Goal: Task Accomplishment & Management: Use online tool/utility

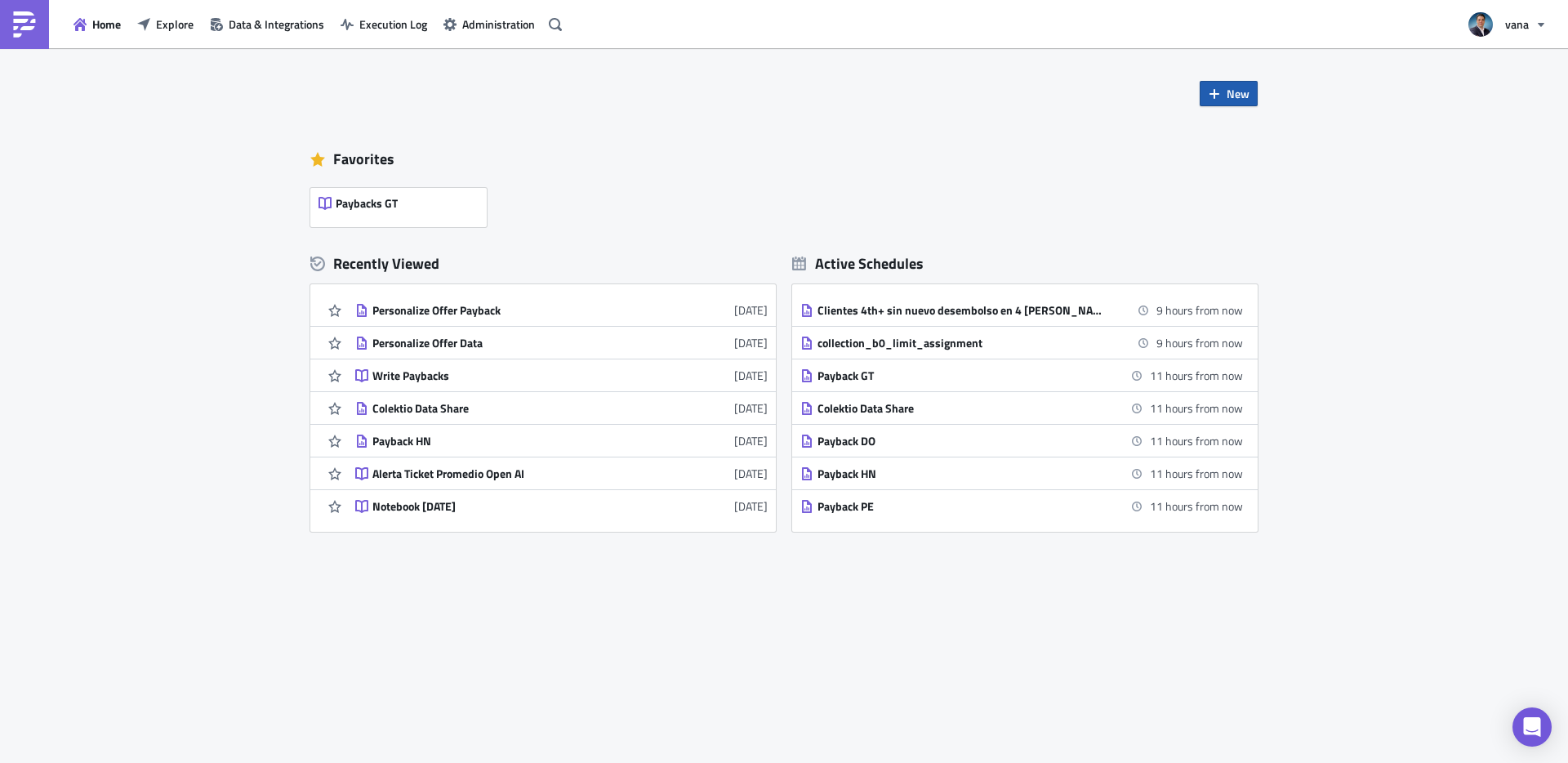
click at [1229, 95] on span "New" at bounding box center [1238, 93] width 23 height 17
click at [1232, 130] on div "Report" at bounding box center [1283, 134] width 109 height 16
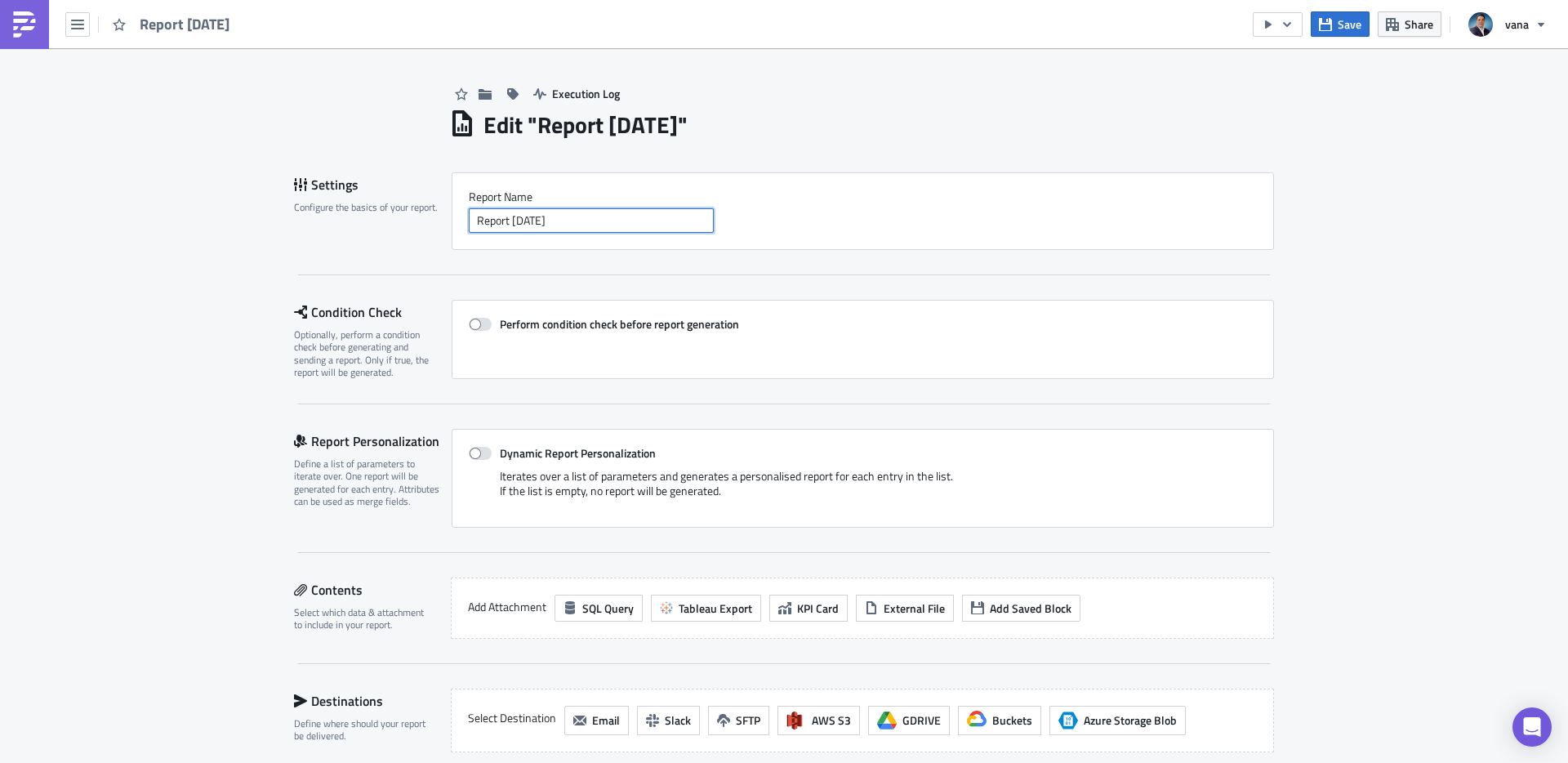
click at [564, 226] on input "Report [DATE]" at bounding box center [591, 221] width 245 height 25
type input "Listas_restrictivas"
click at [451, 375] on div "Perform condition check before report generation" at bounding box center [863, 340] width 822 height 80
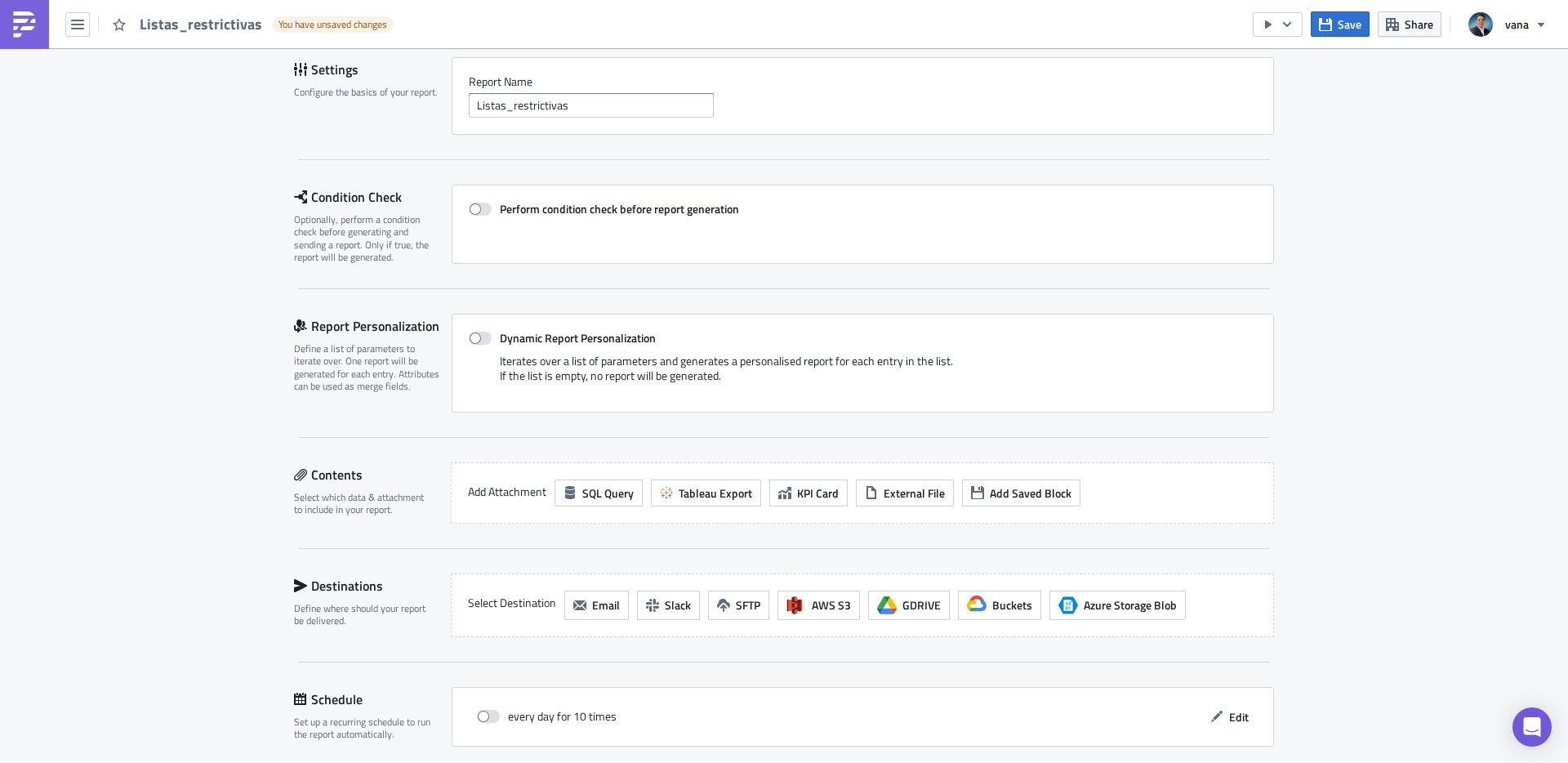
scroll to position [149, 0]
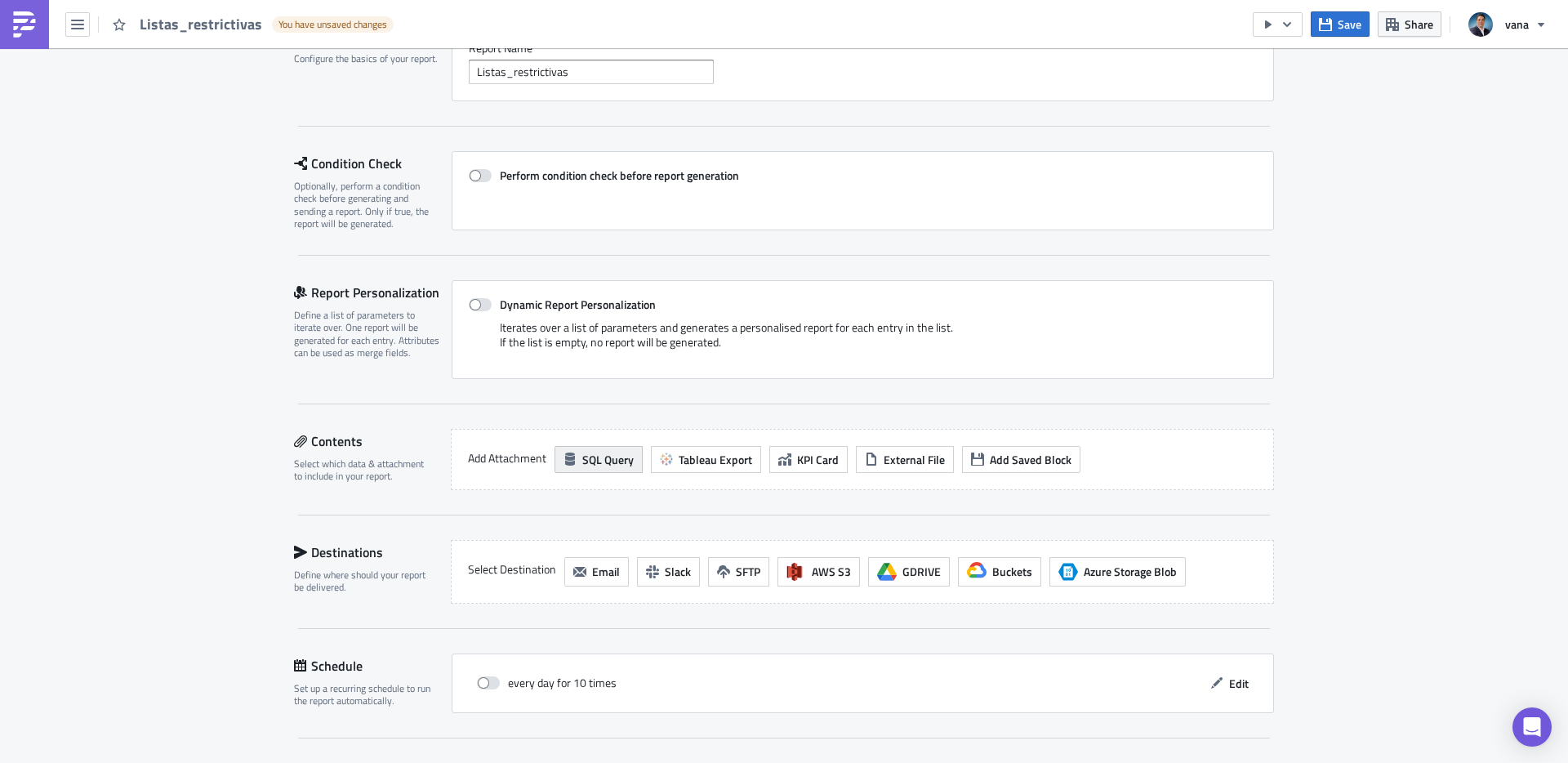
click at [620, 460] on span "SQL Query" at bounding box center [608, 459] width 51 height 17
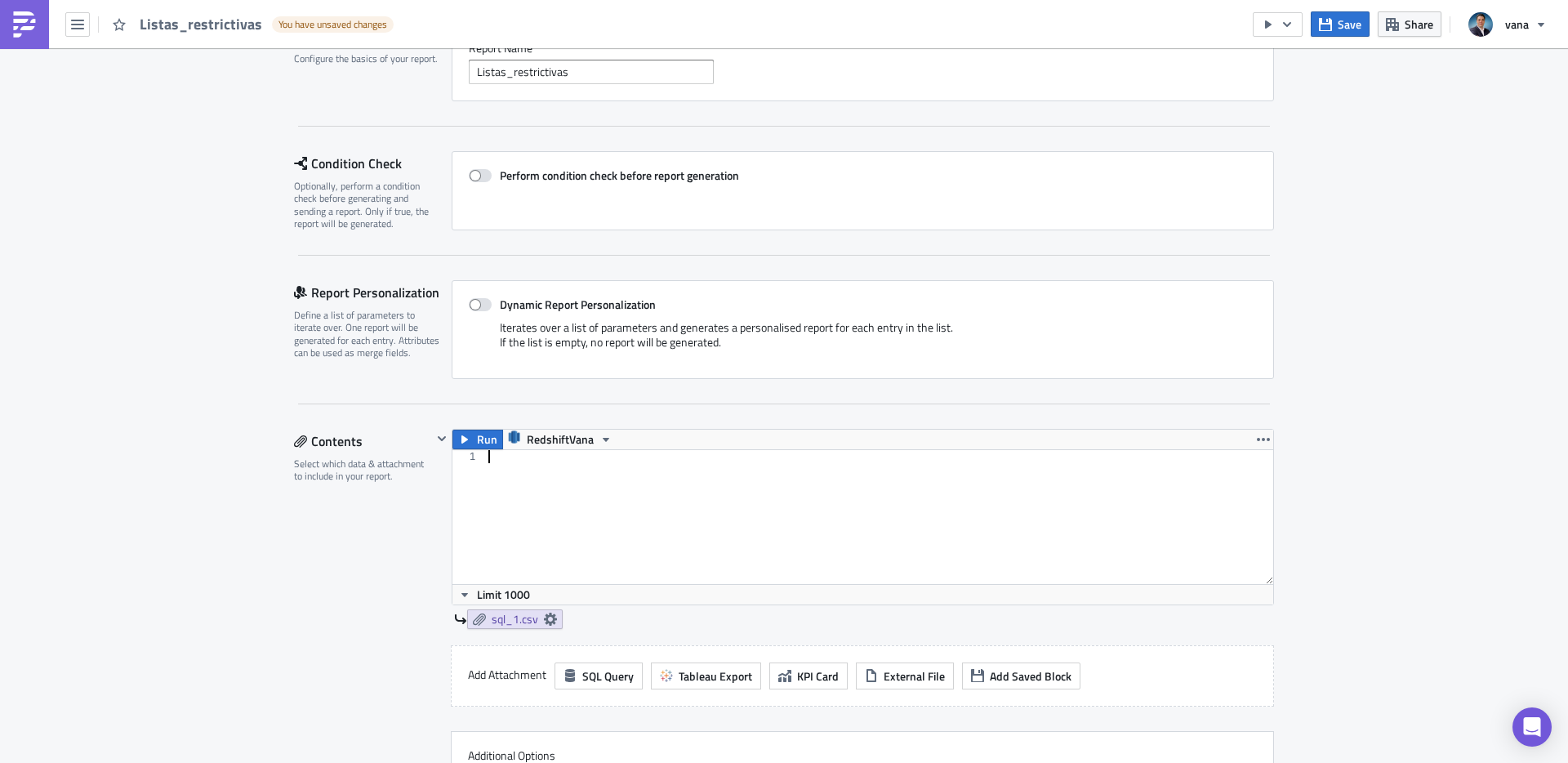
click at [555, 466] on div at bounding box center [879, 529] width 788 height 160
paste textarea "ORDER by similaridad desc"
type textarea "ORDER by similaridad desc"
click at [484, 439] on span "Run" at bounding box center [487, 439] width 21 height 20
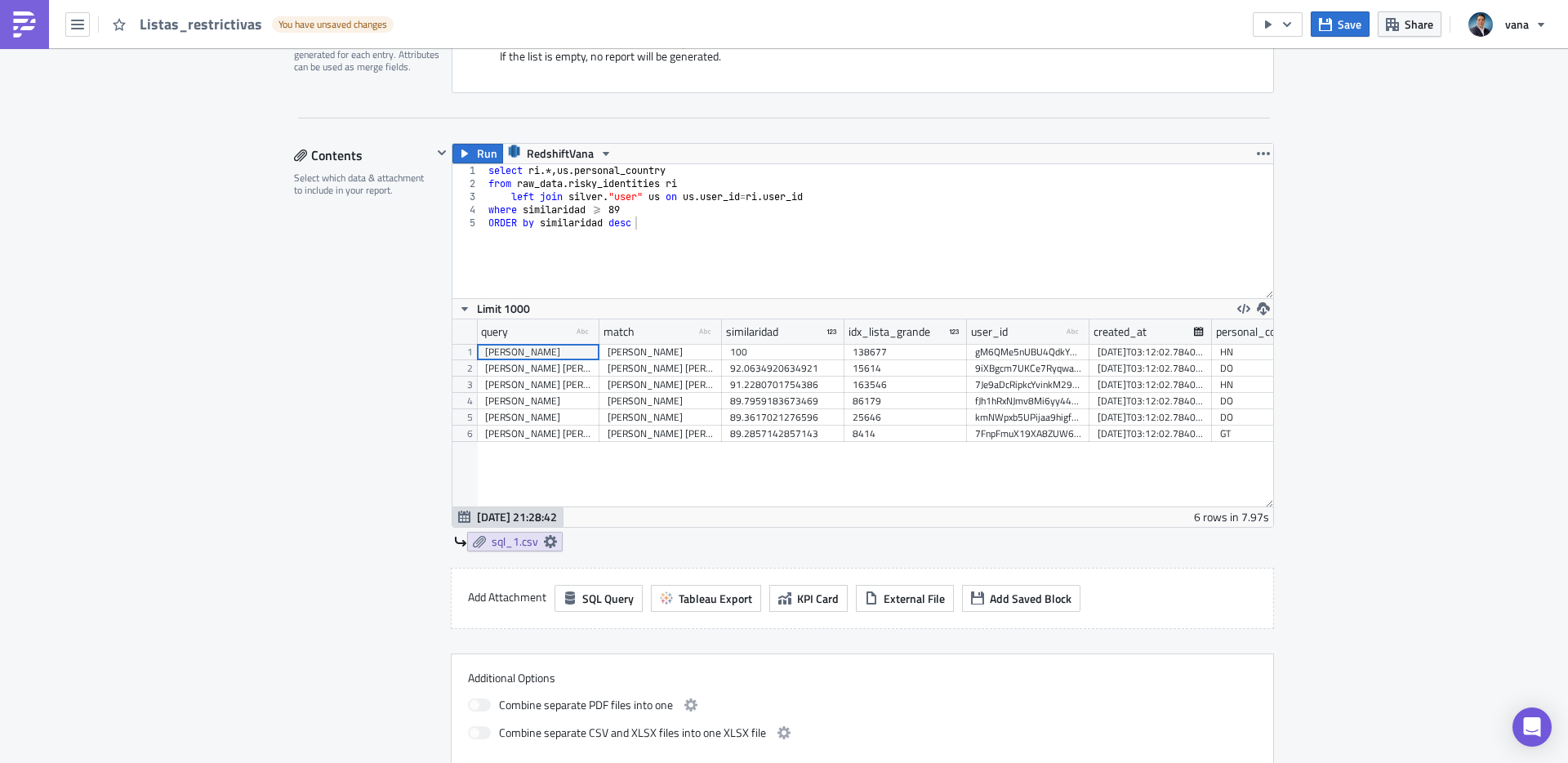
scroll to position [580, 0]
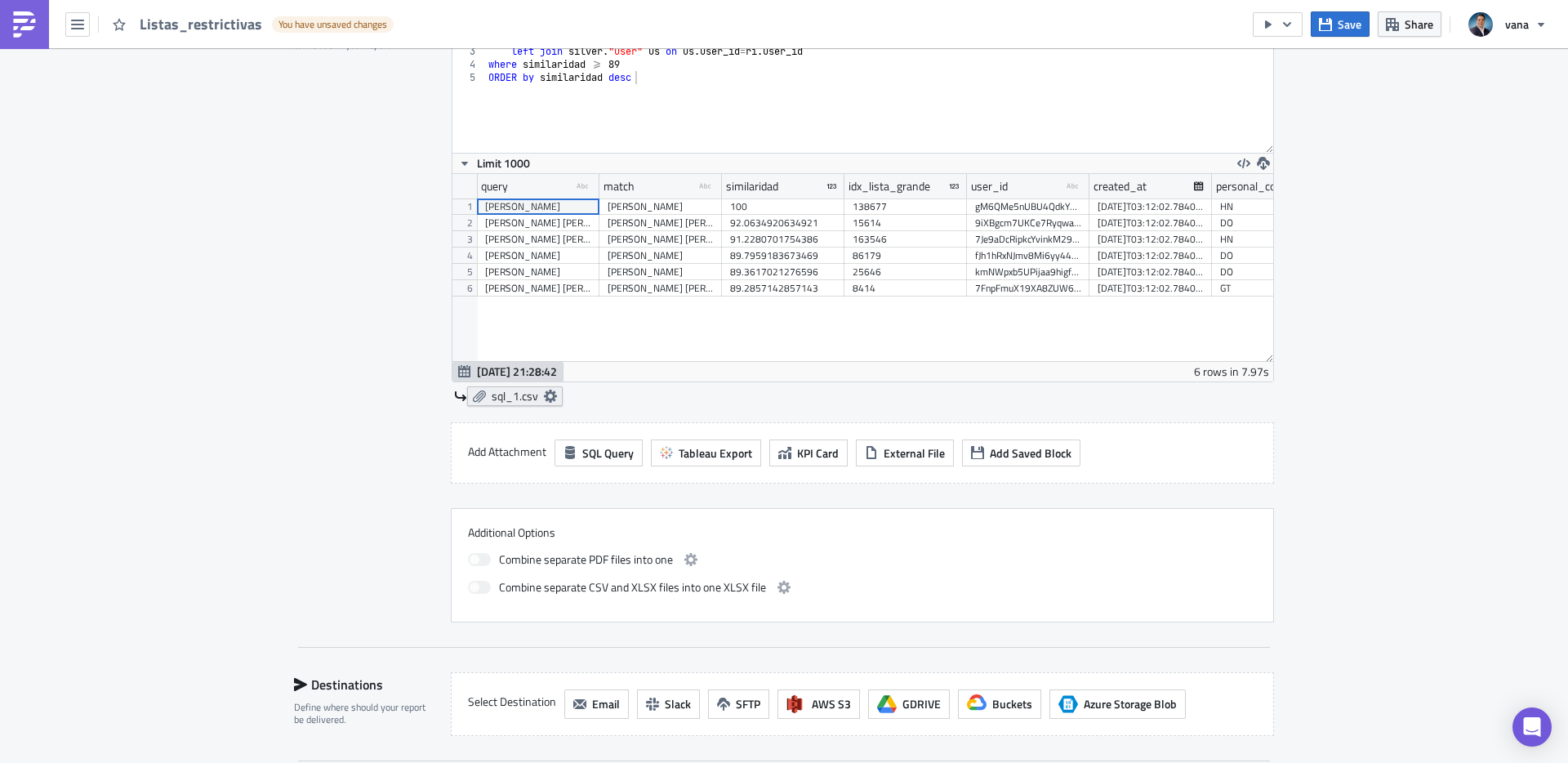
click at [551, 398] on icon at bounding box center [550, 396] width 13 height 13
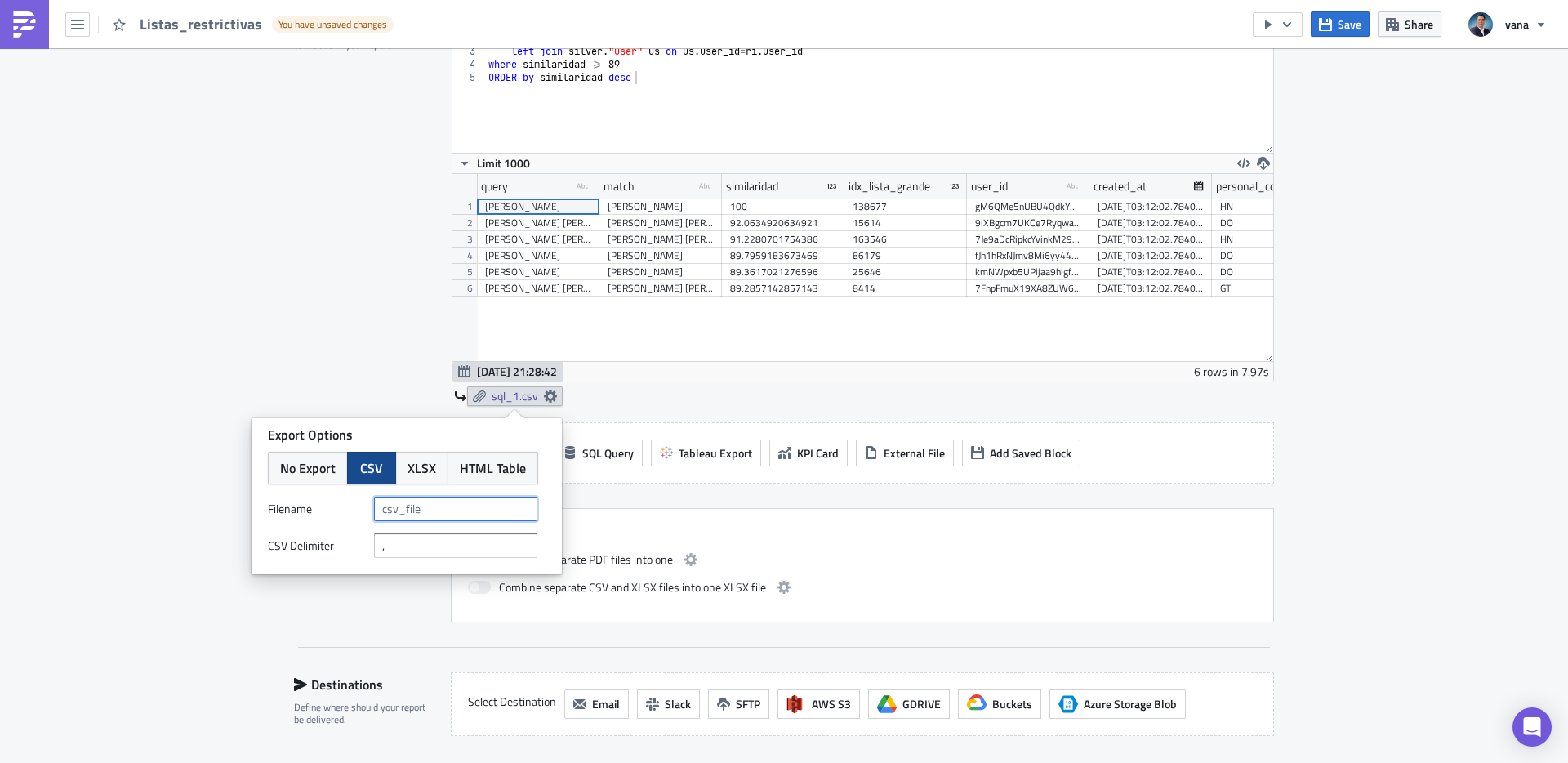
click at [439, 508] on input "text" at bounding box center [456, 509] width 163 height 25
type input "lista_restrictiva"
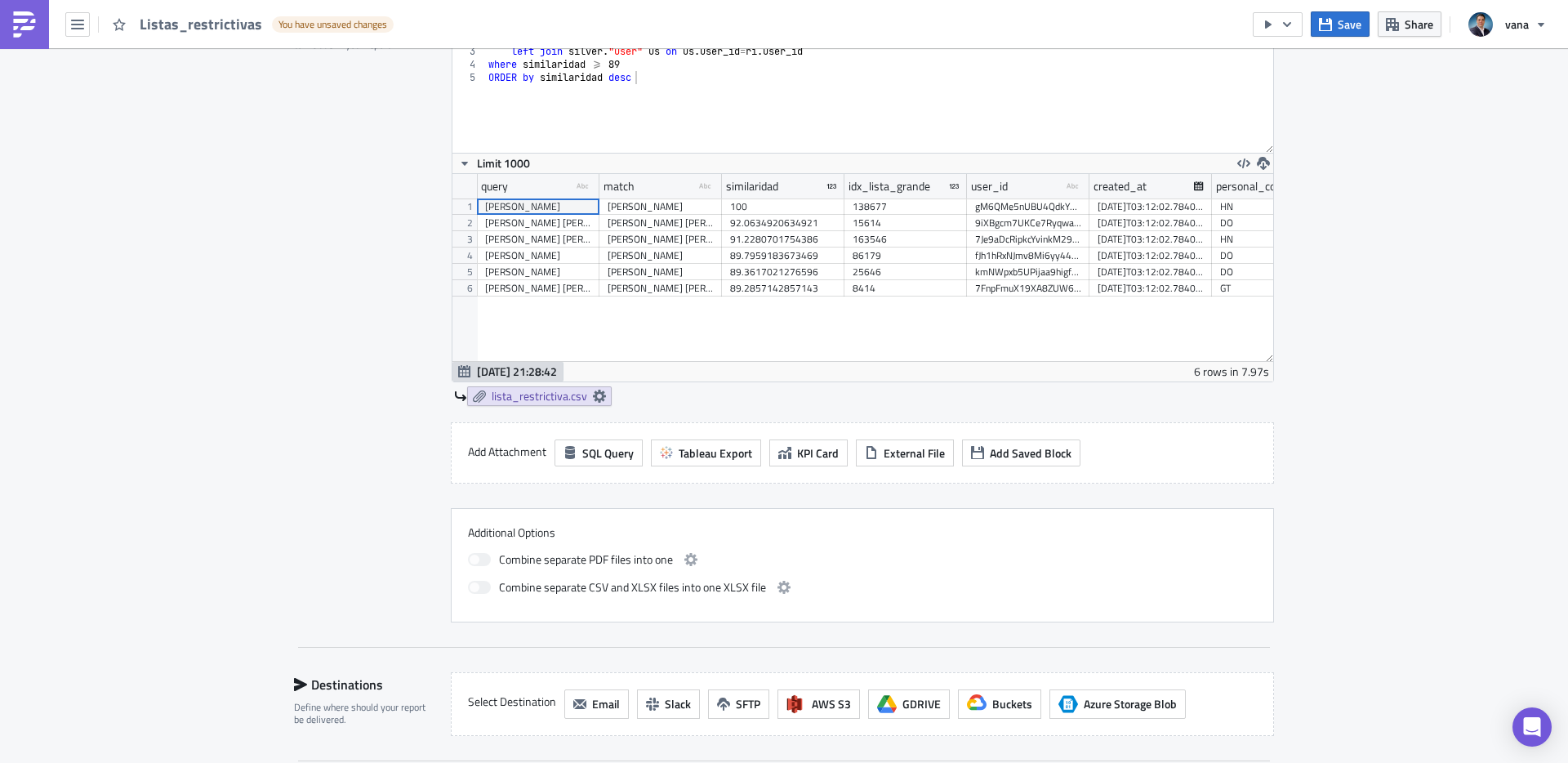
click at [321, 376] on div "Contents Select which data & attachment to include in your report." at bounding box center [363, 310] width 138 height 625
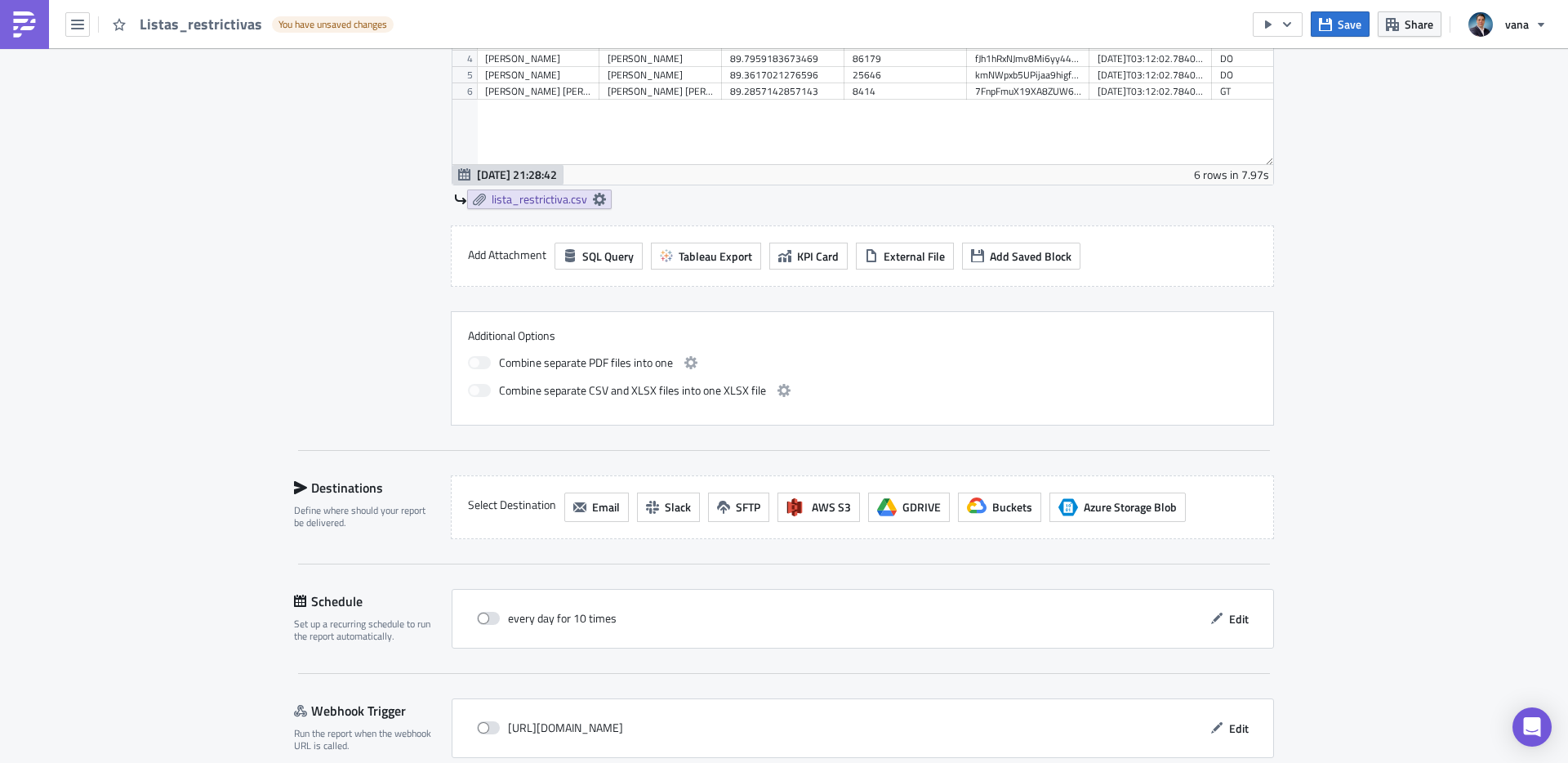
scroll to position [776, 0]
click at [535, 205] on span "lista_restrictiva.csv" at bounding box center [539, 200] width 96 height 15
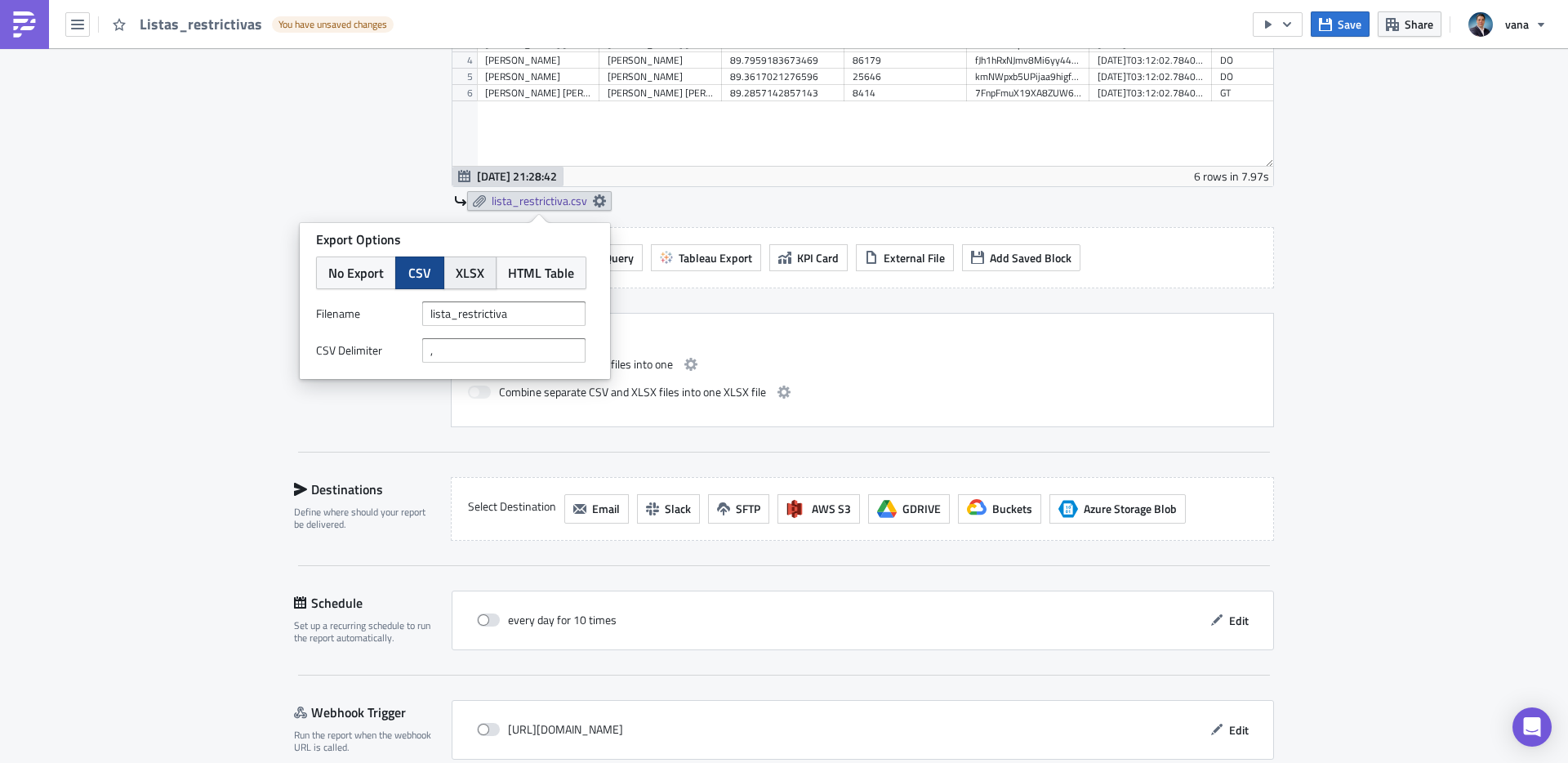
click at [463, 276] on span "XLSX" at bounding box center [469, 273] width 28 height 20
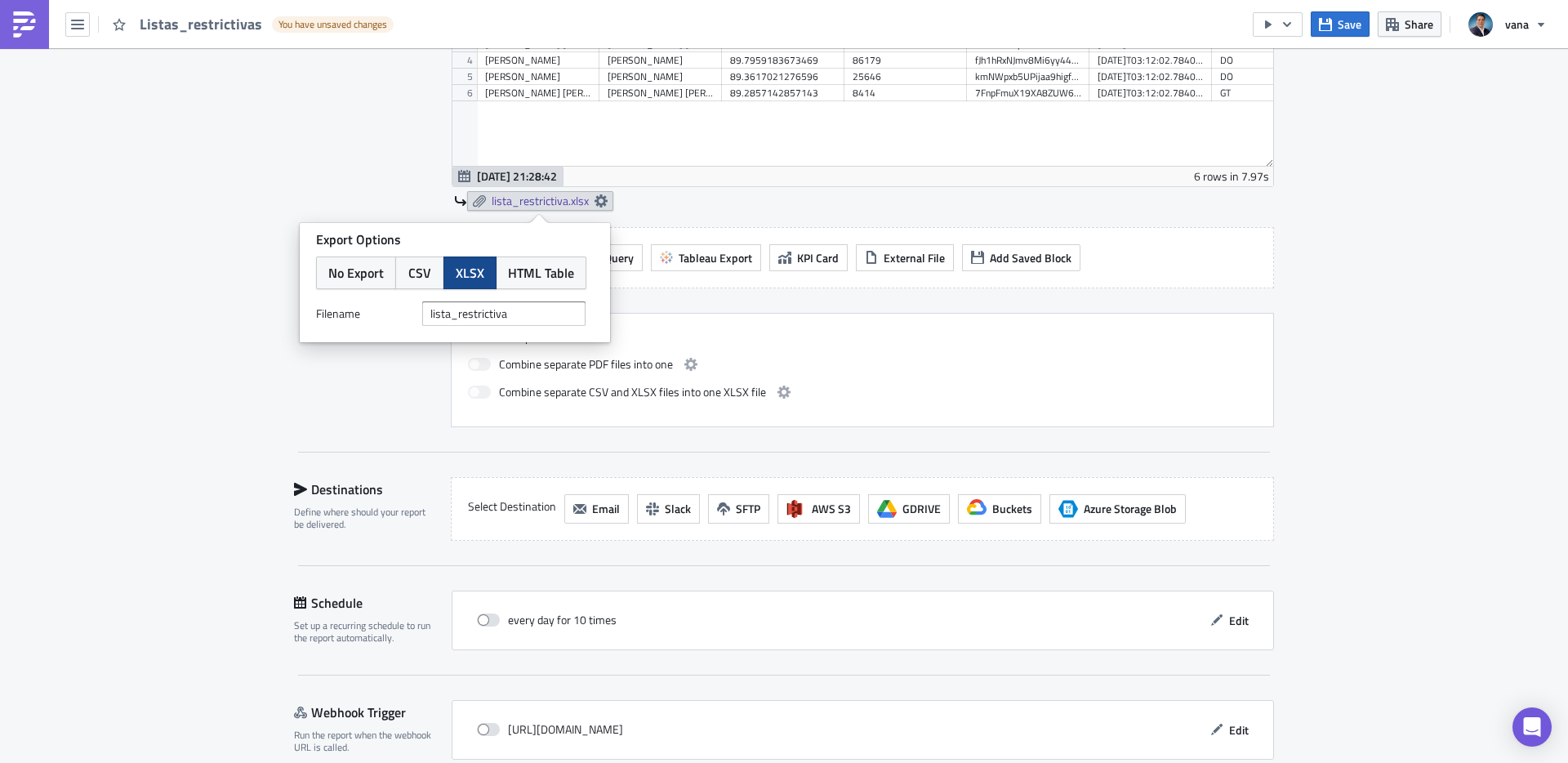
click at [410, 415] on div "Contents Select which data & attachment to include in your report." at bounding box center [363, 115] width 138 height 625
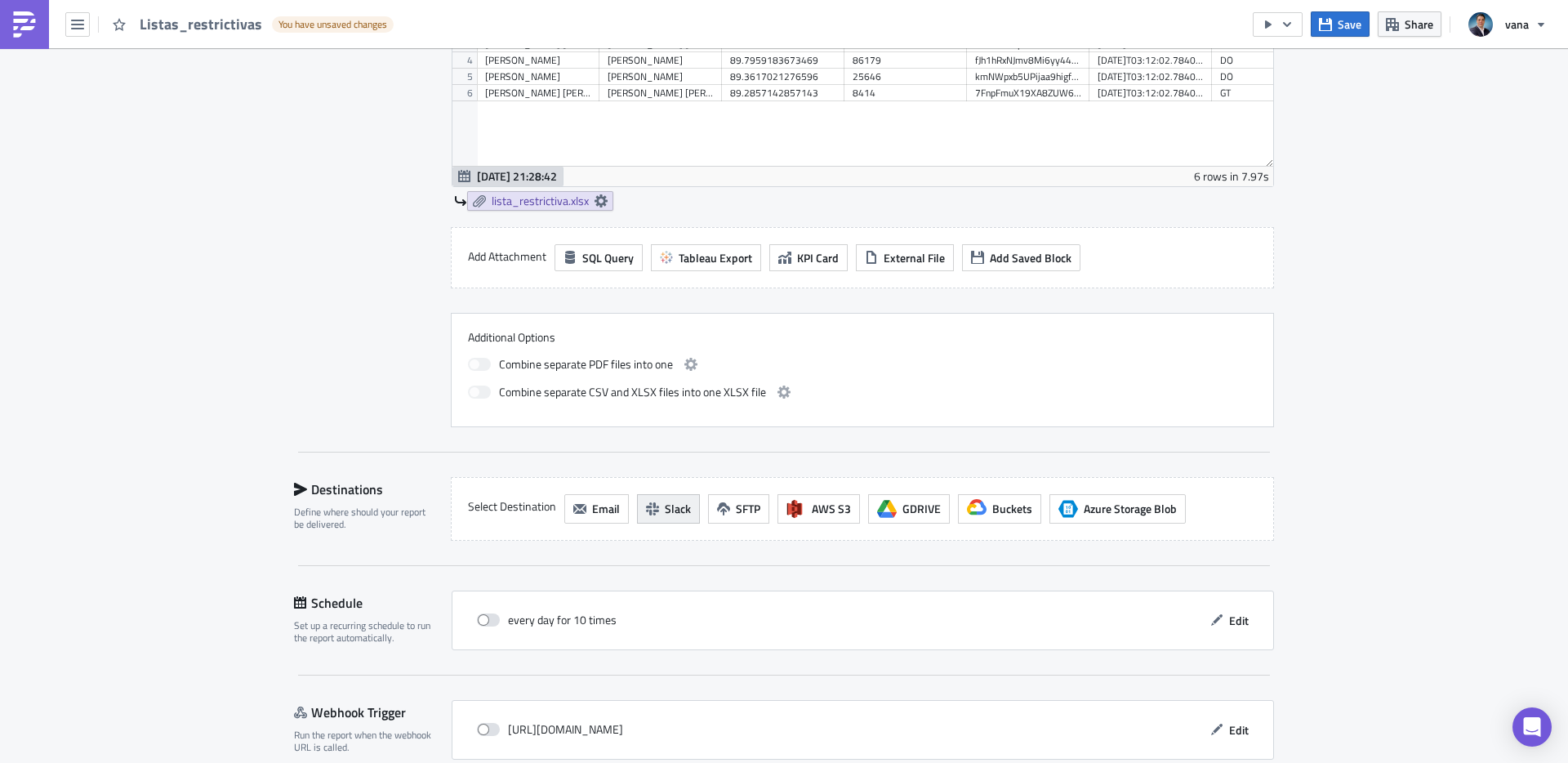
click at [662, 506] on button "Slack" at bounding box center [669, 509] width 63 height 29
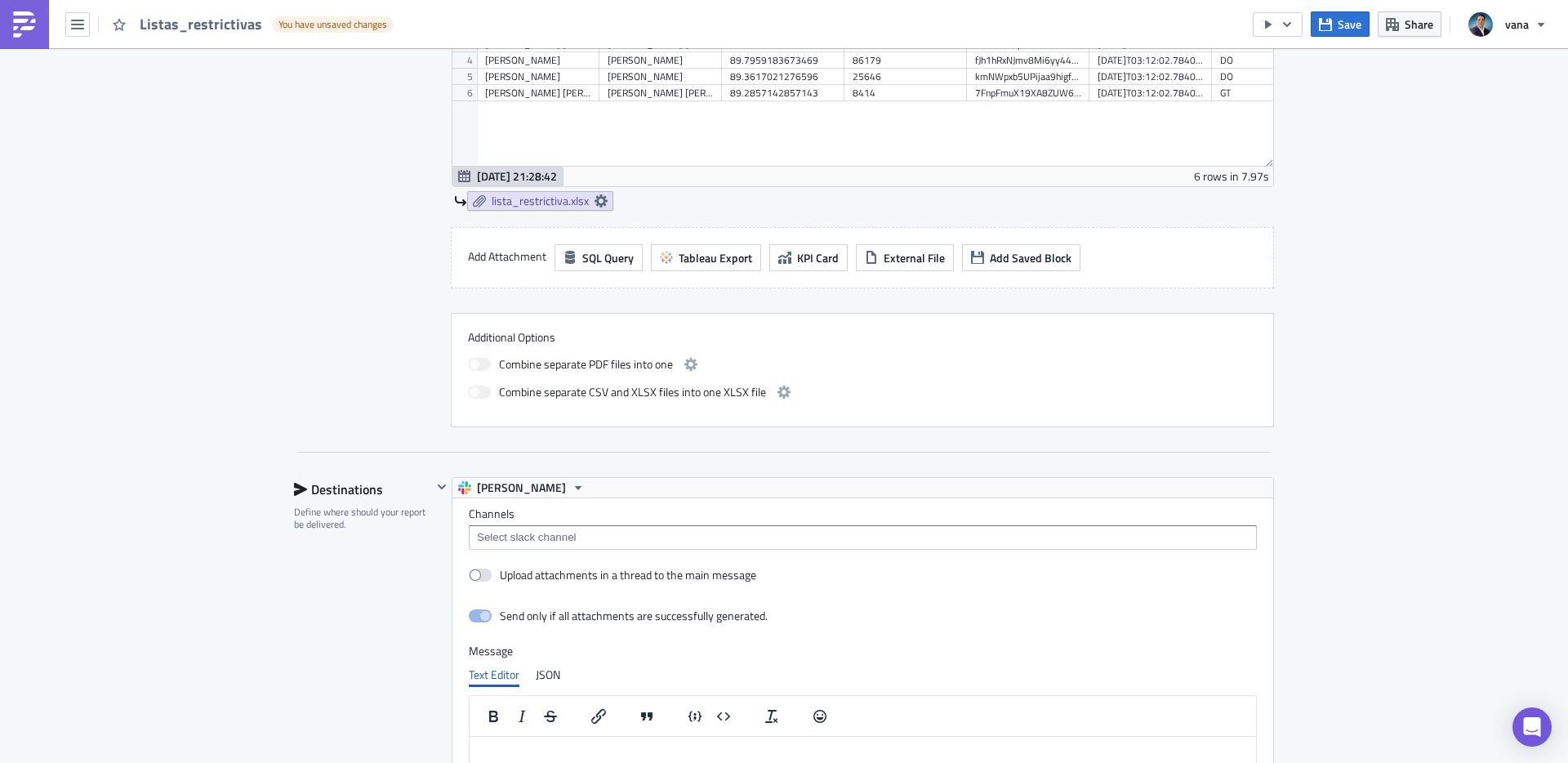
scroll to position [932, 0]
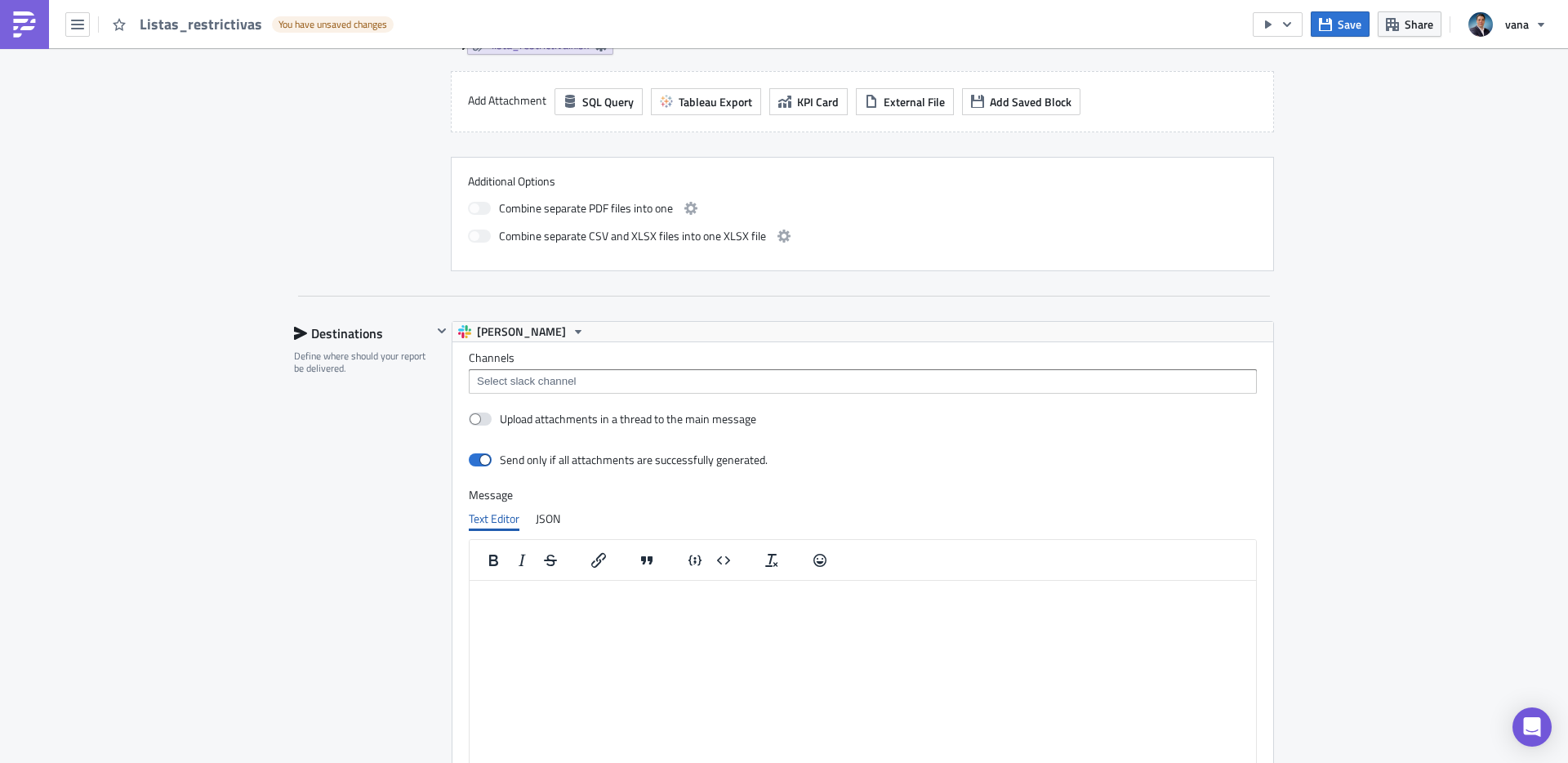
click at [497, 381] on input at bounding box center [862, 382] width 778 height 16
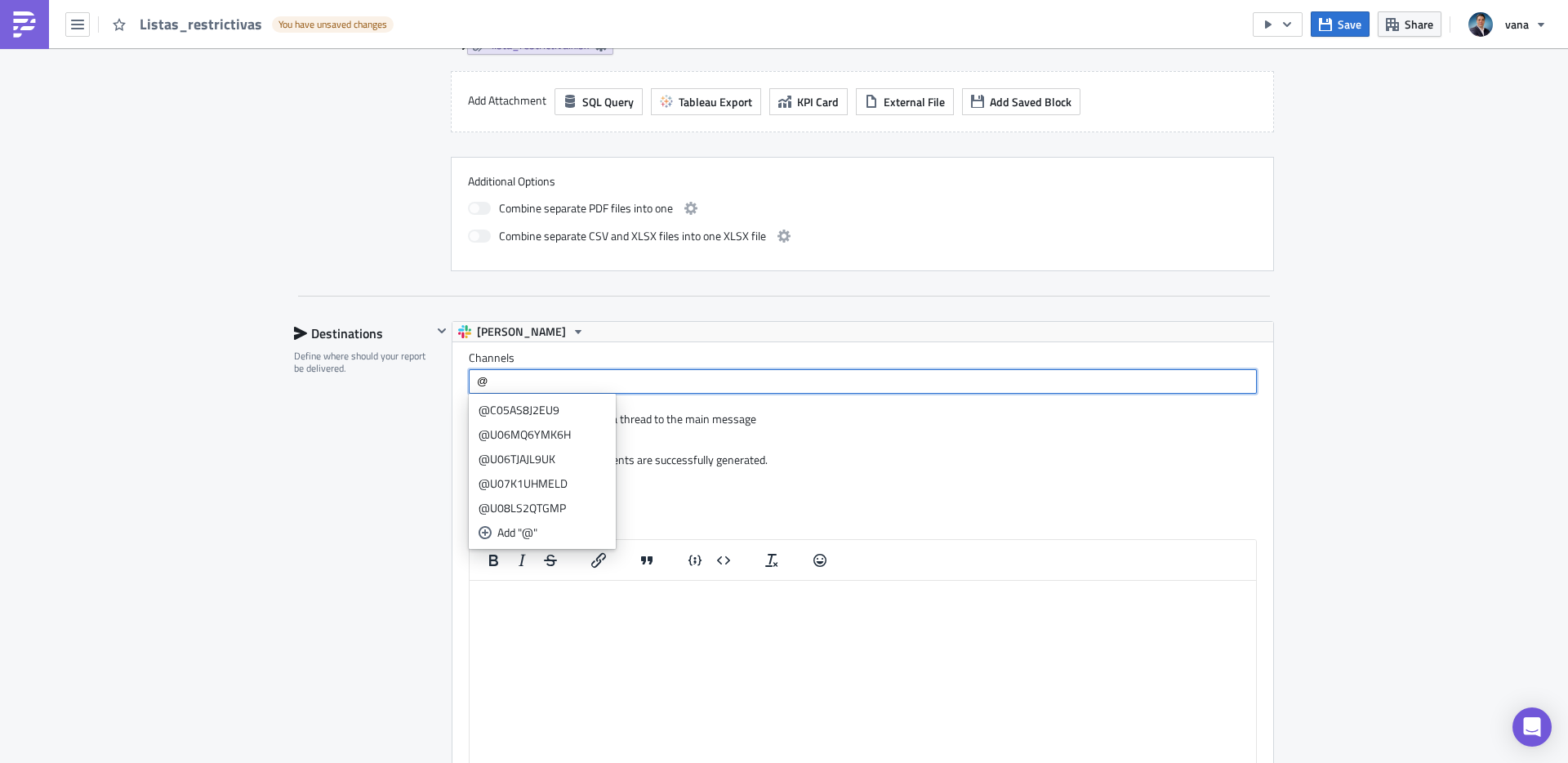
paste input "U07K1UHMELD"
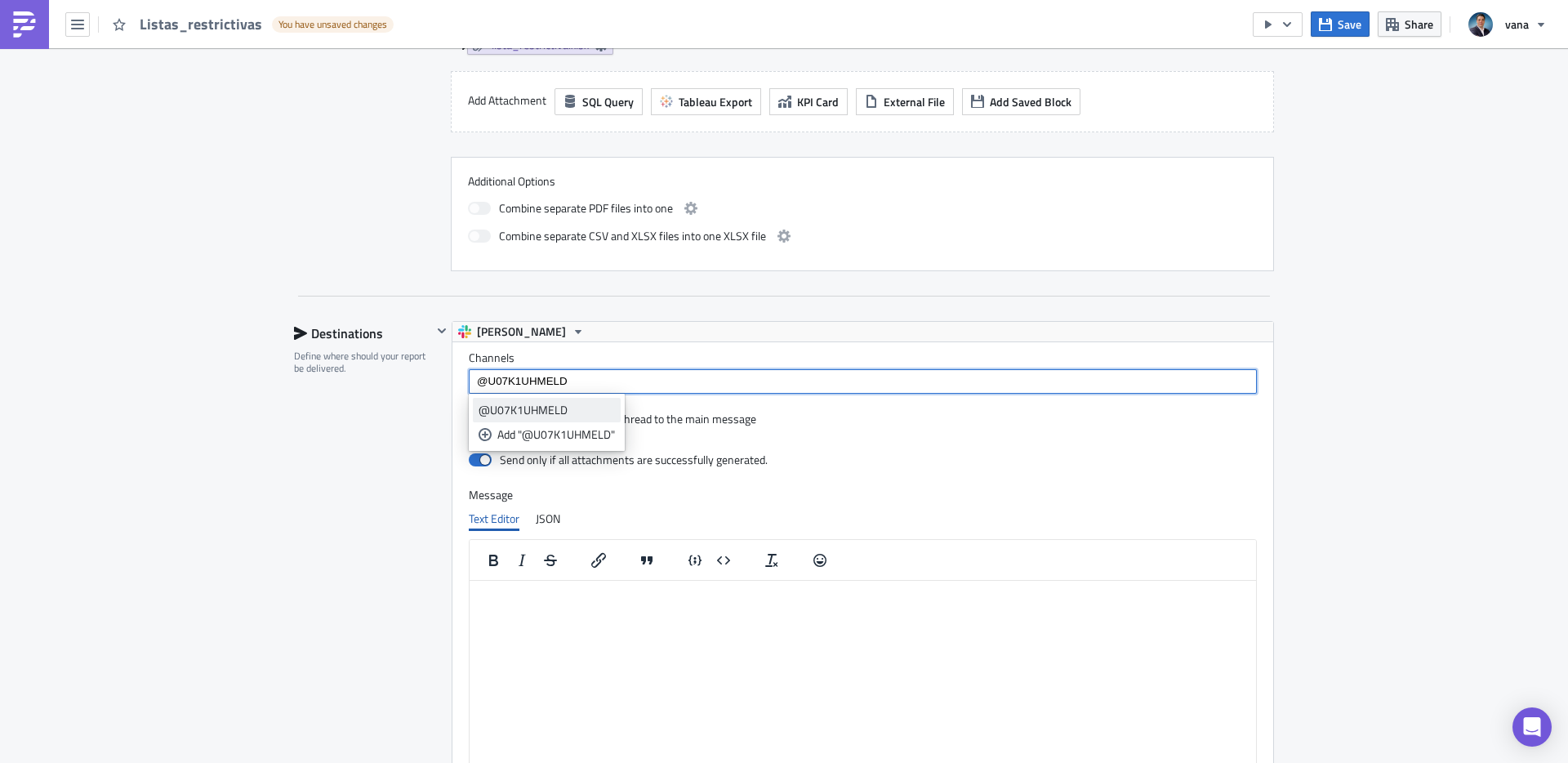
type input "@U07K1UHMELD"
click at [505, 406] on div "@U07K1UHMELD" at bounding box center [547, 410] width 137 height 16
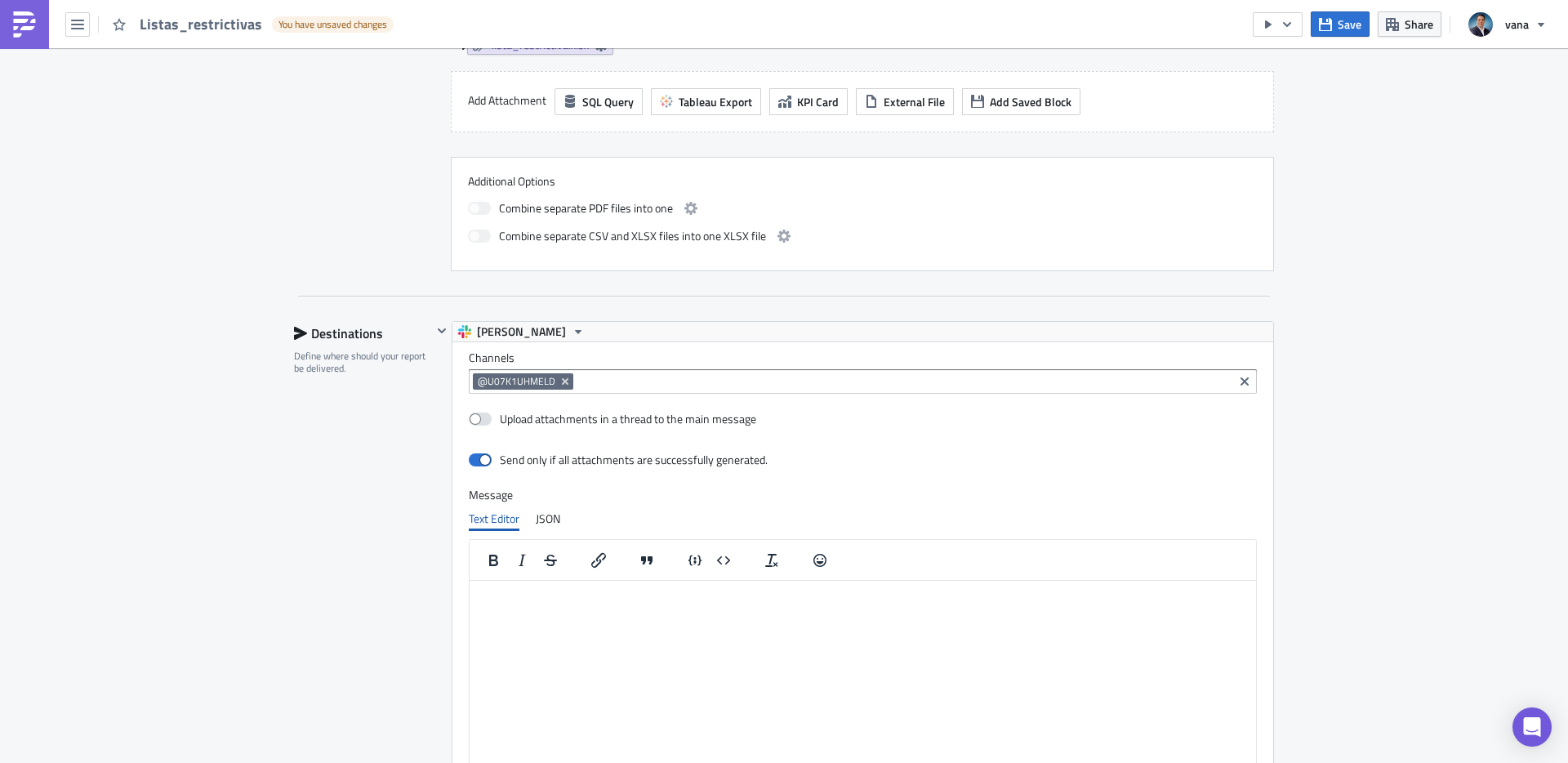
click at [307, 523] on div "Destinations Define where should your report be delivered." at bounding box center [363, 600] width 138 height 560
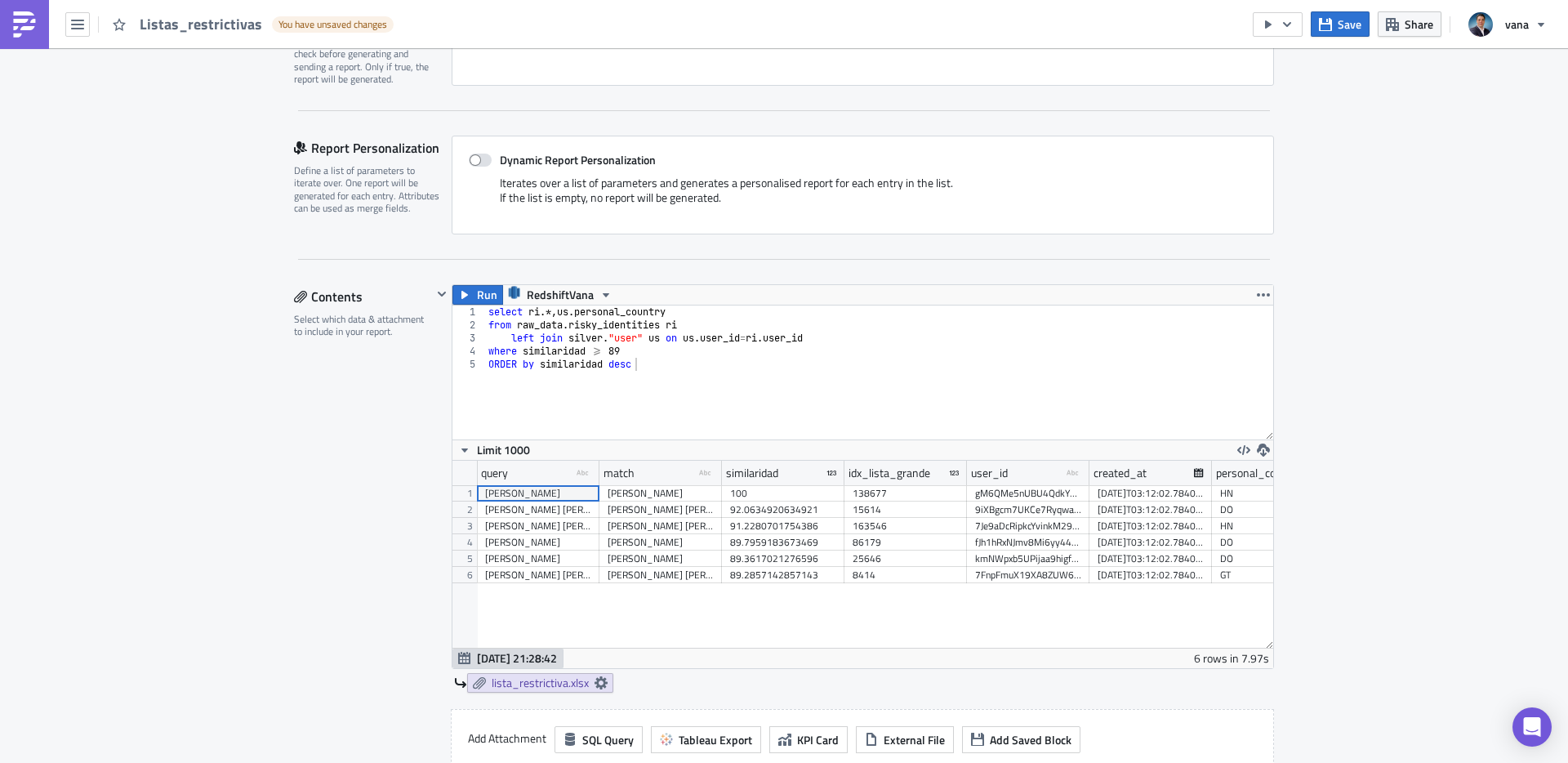
scroll to position [0, 0]
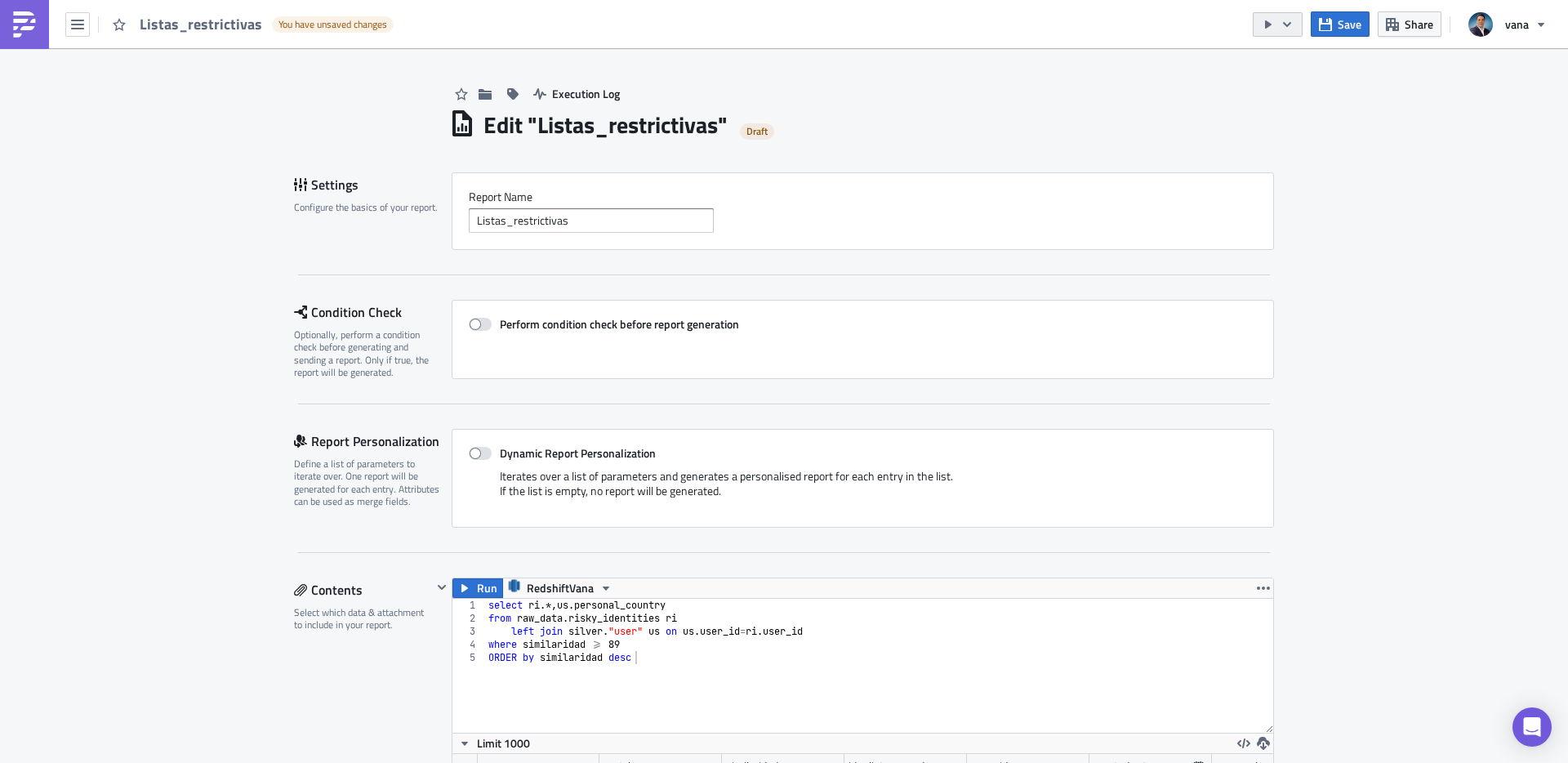
click at [1279, 22] on button "button" at bounding box center [1277, 24] width 50 height 25
click at [1277, 82] on div "Run Report" at bounding box center [1327, 90] width 127 height 16
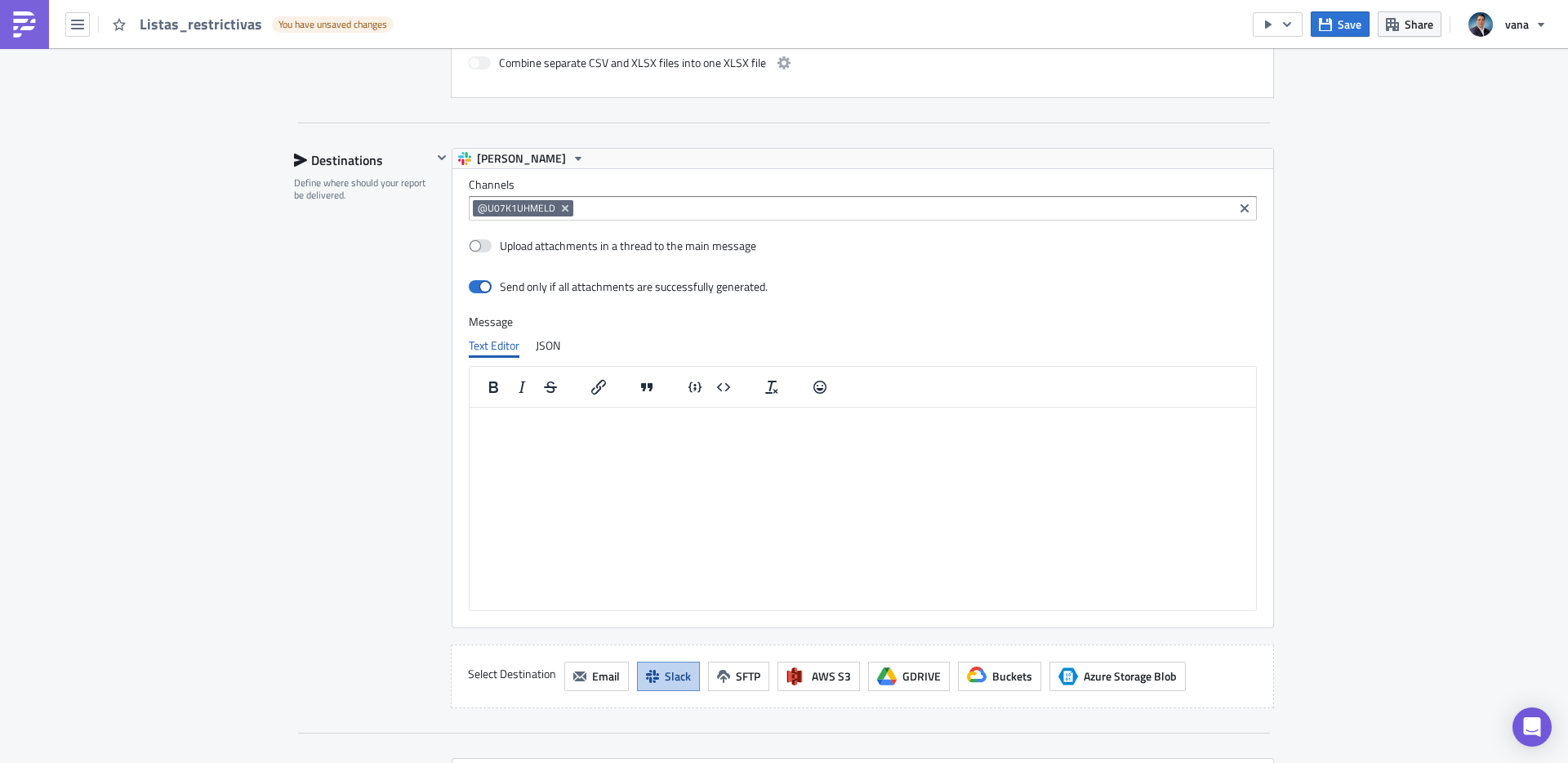
scroll to position [1106, 0]
drag, startPoint x: 736, startPoint y: 471, endPoint x: 1406, endPoint y: 736, distance: 720.5
click at [736, 432] on html at bounding box center [863, 419] width 787 height 27
click at [1338, 21] on span "Save" at bounding box center [1350, 24] width 24 height 17
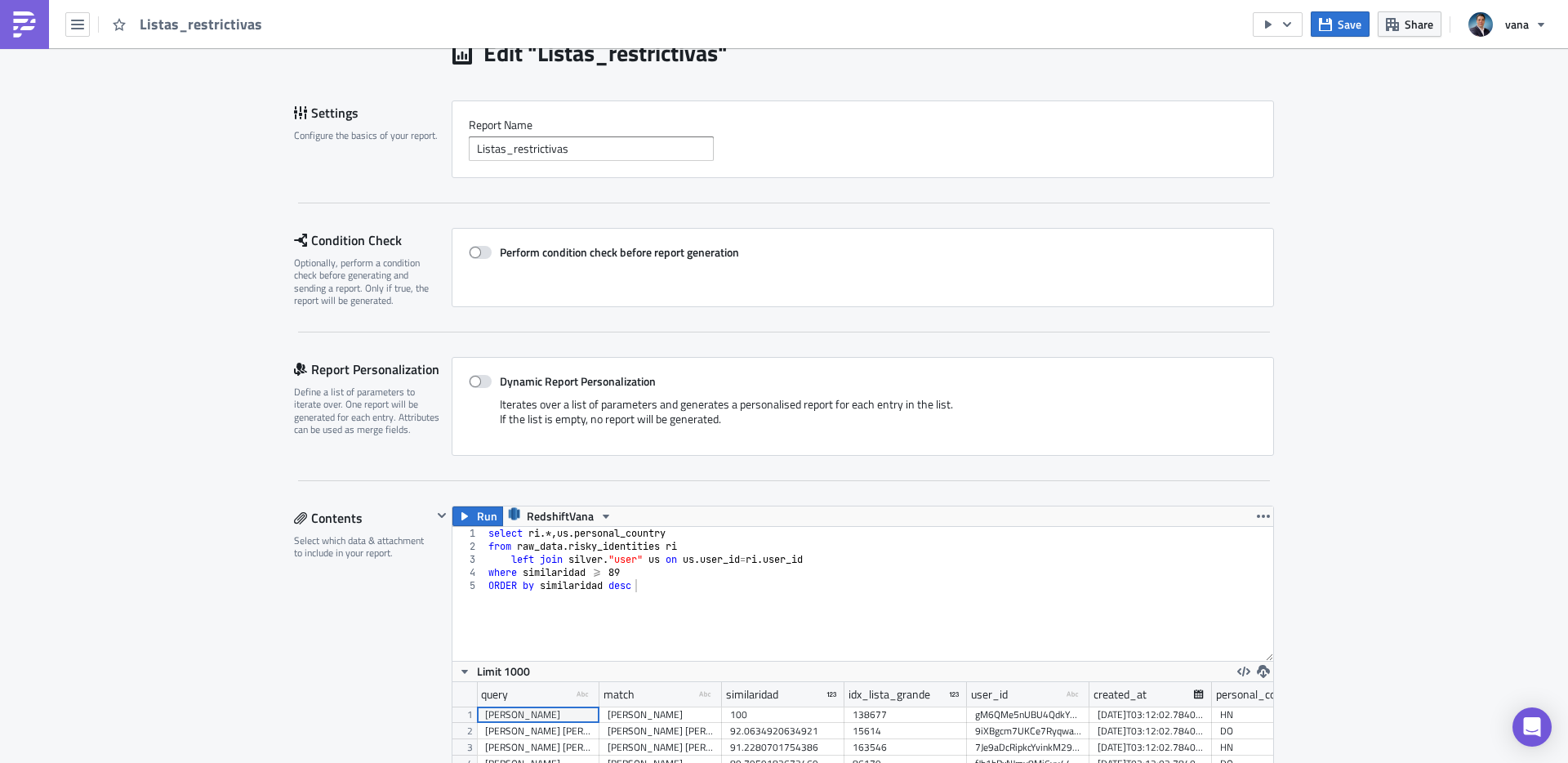
scroll to position [0, 0]
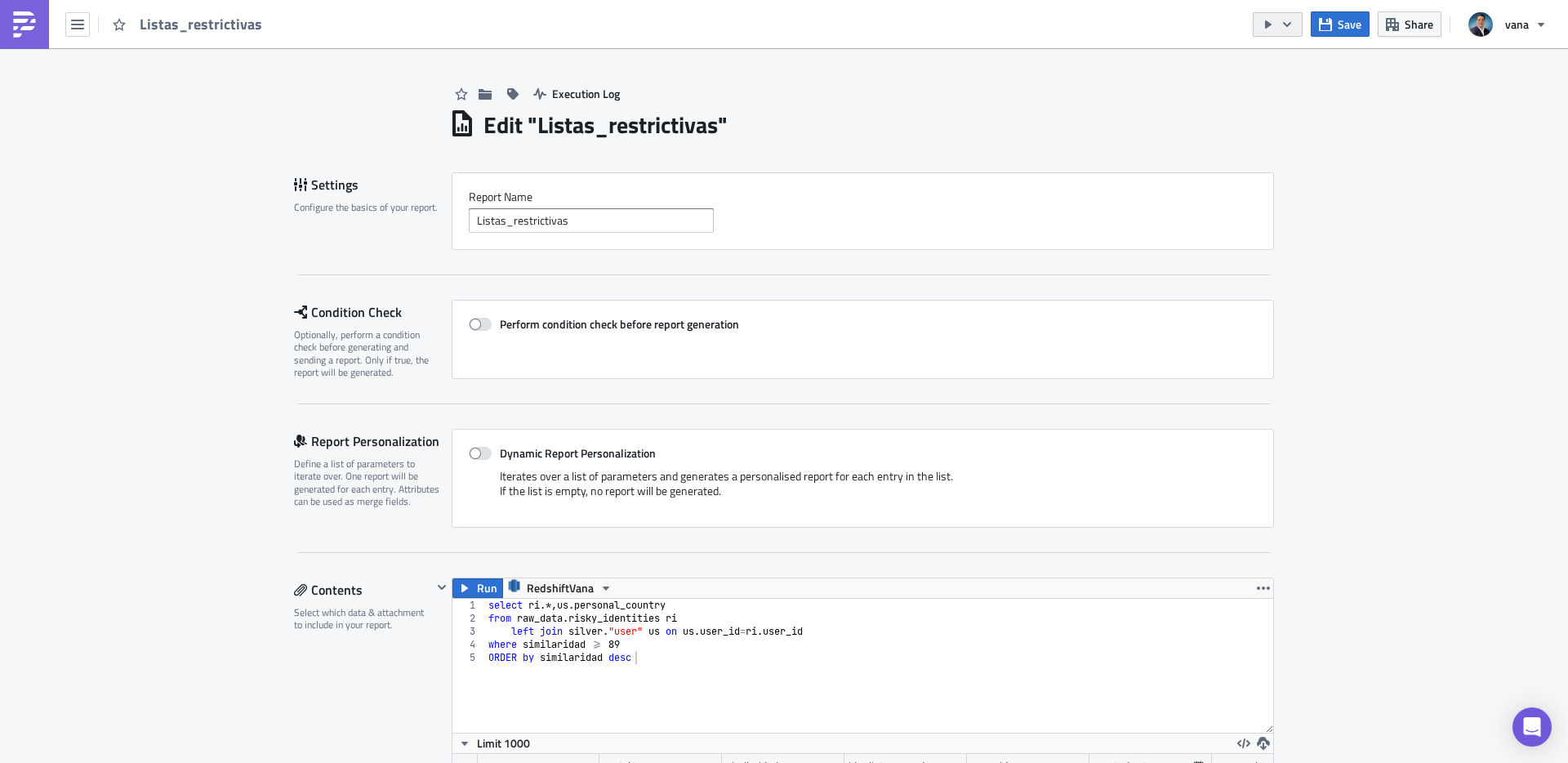
click at [1268, 27] on icon "button" at bounding box center [1269, 25] width 7 height 9
click at [584, 101] on span "Execution Log" at bounding box center [586, 93] width 68 height 17
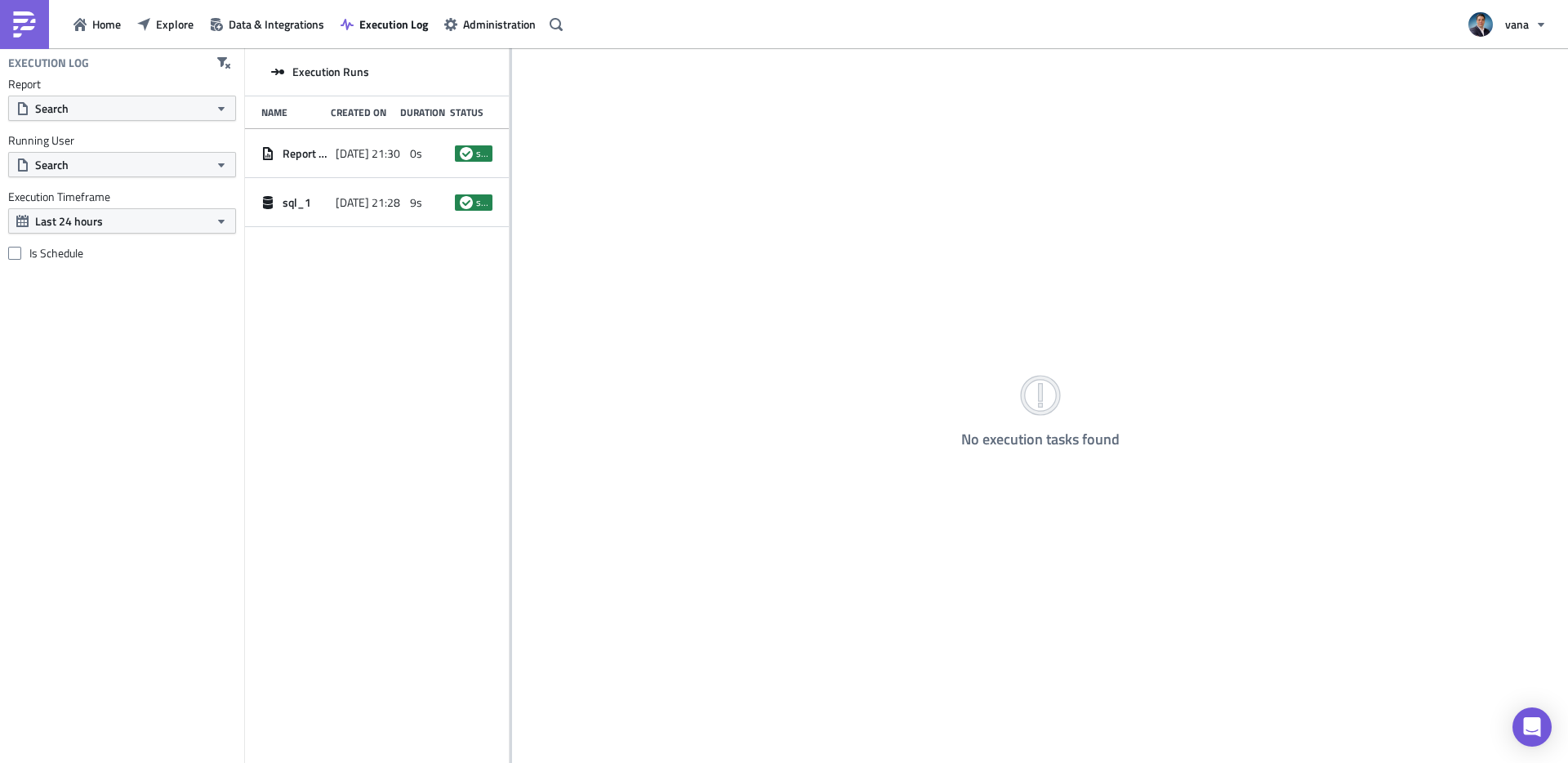
click at [386, 143] on div "[DATE] 21:30" at bounding box center [368, 153] width 66 height 29
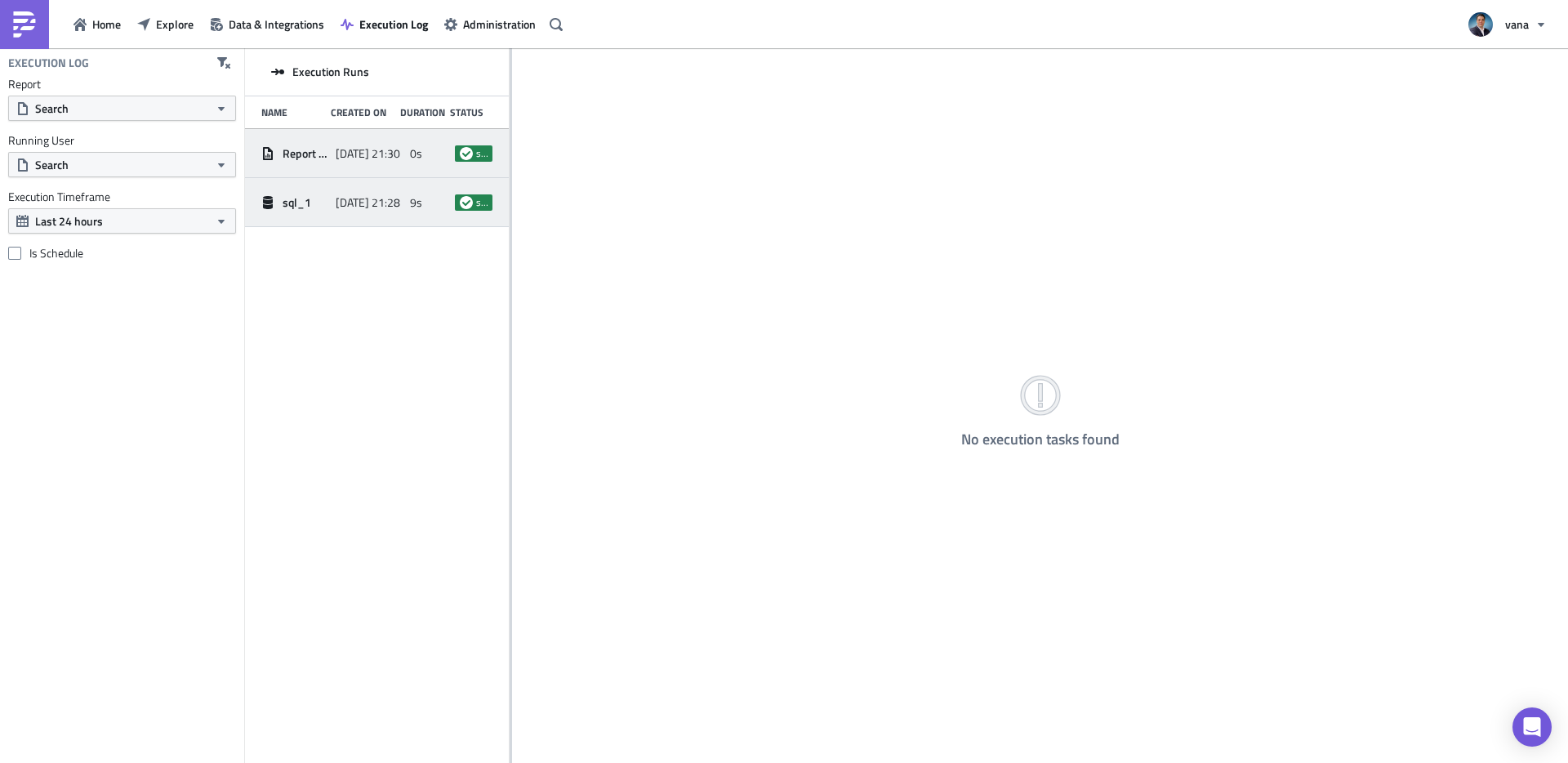
click at [374, 204] on span "[DATE] 21:28" at bounding box center [368, 202] width 64 height 15
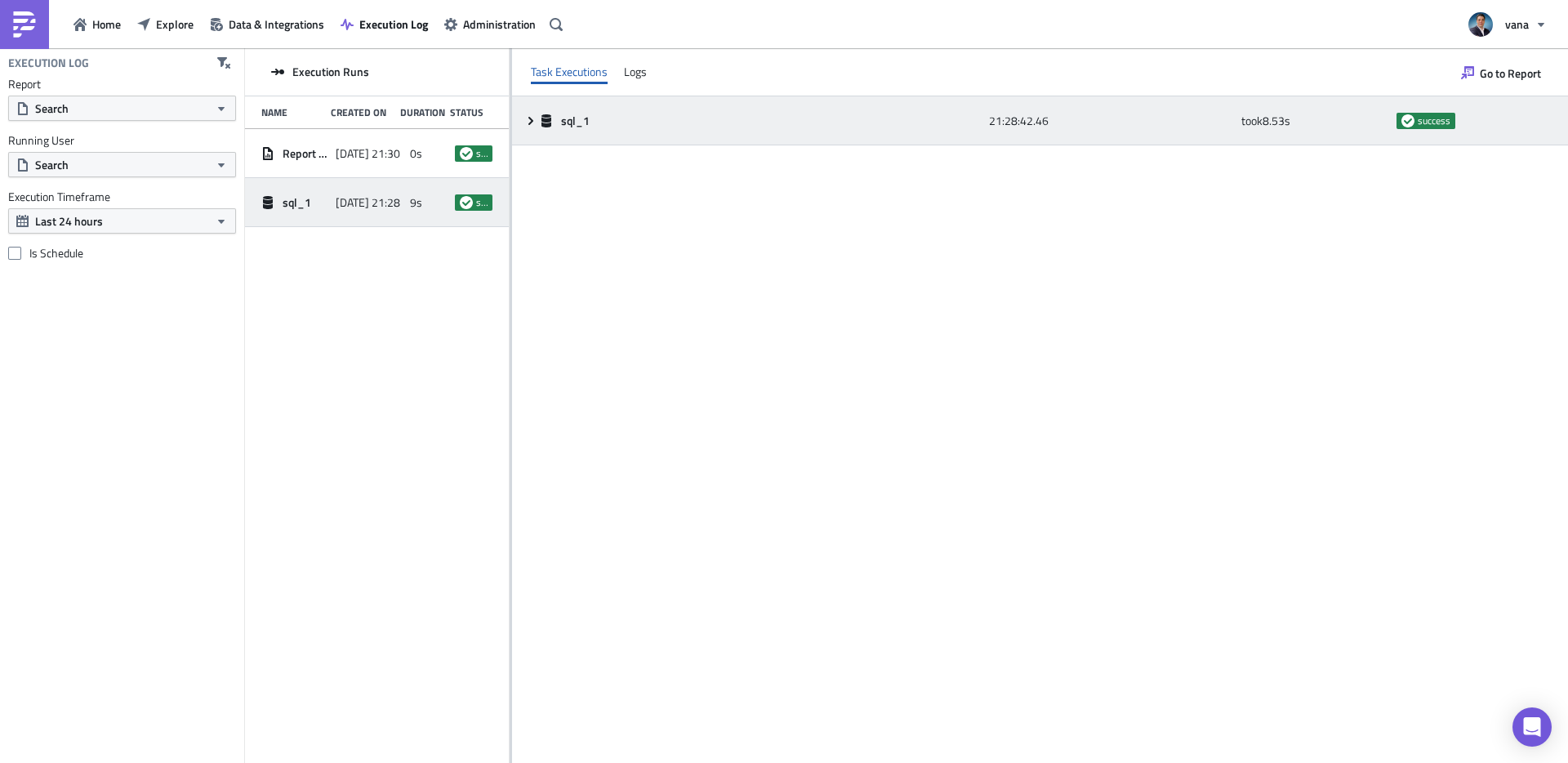
click at [551, 116] on icon at bounding box center [545, 121] width 13 height 13
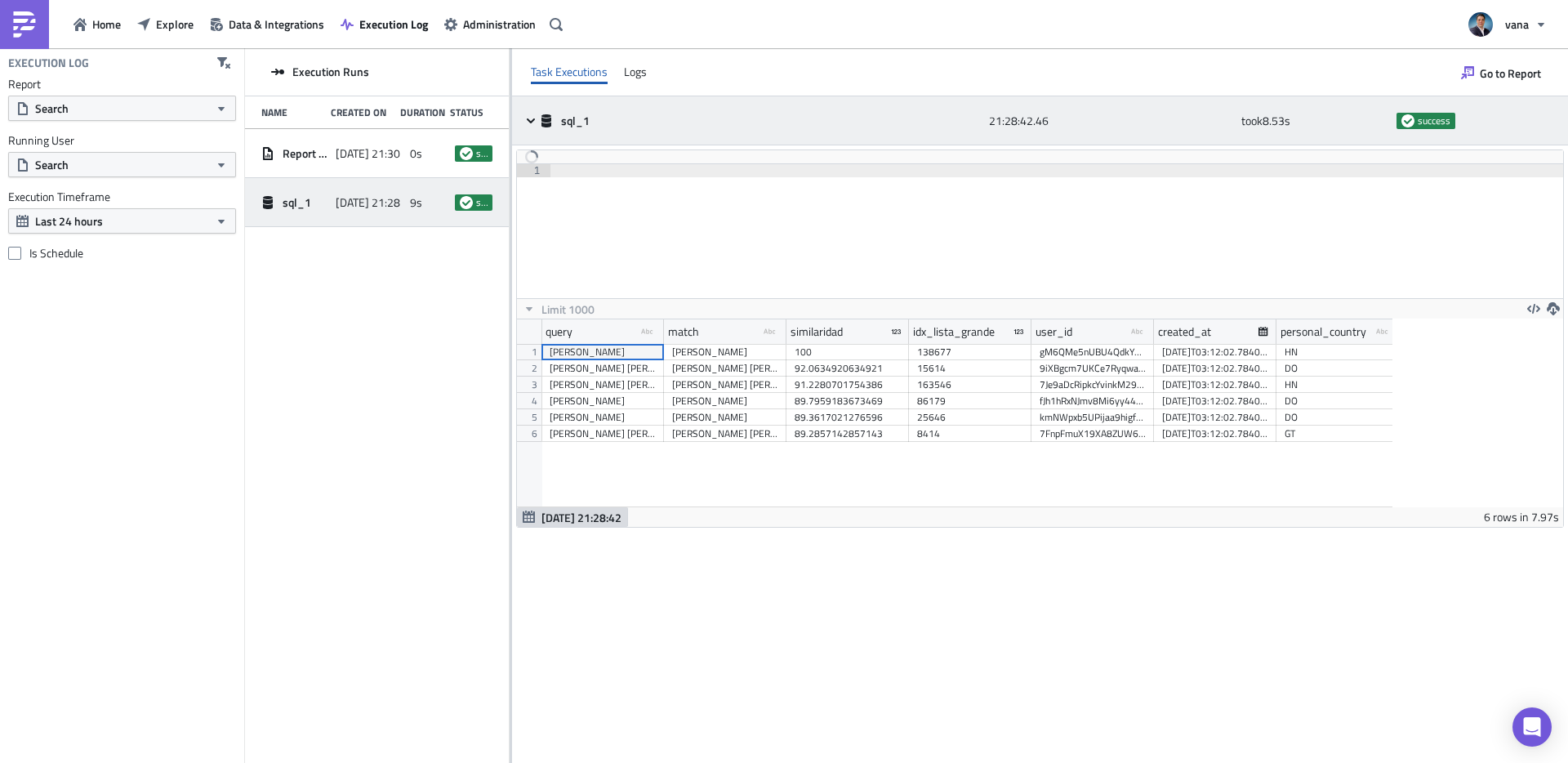
scroll to position [187, 875]
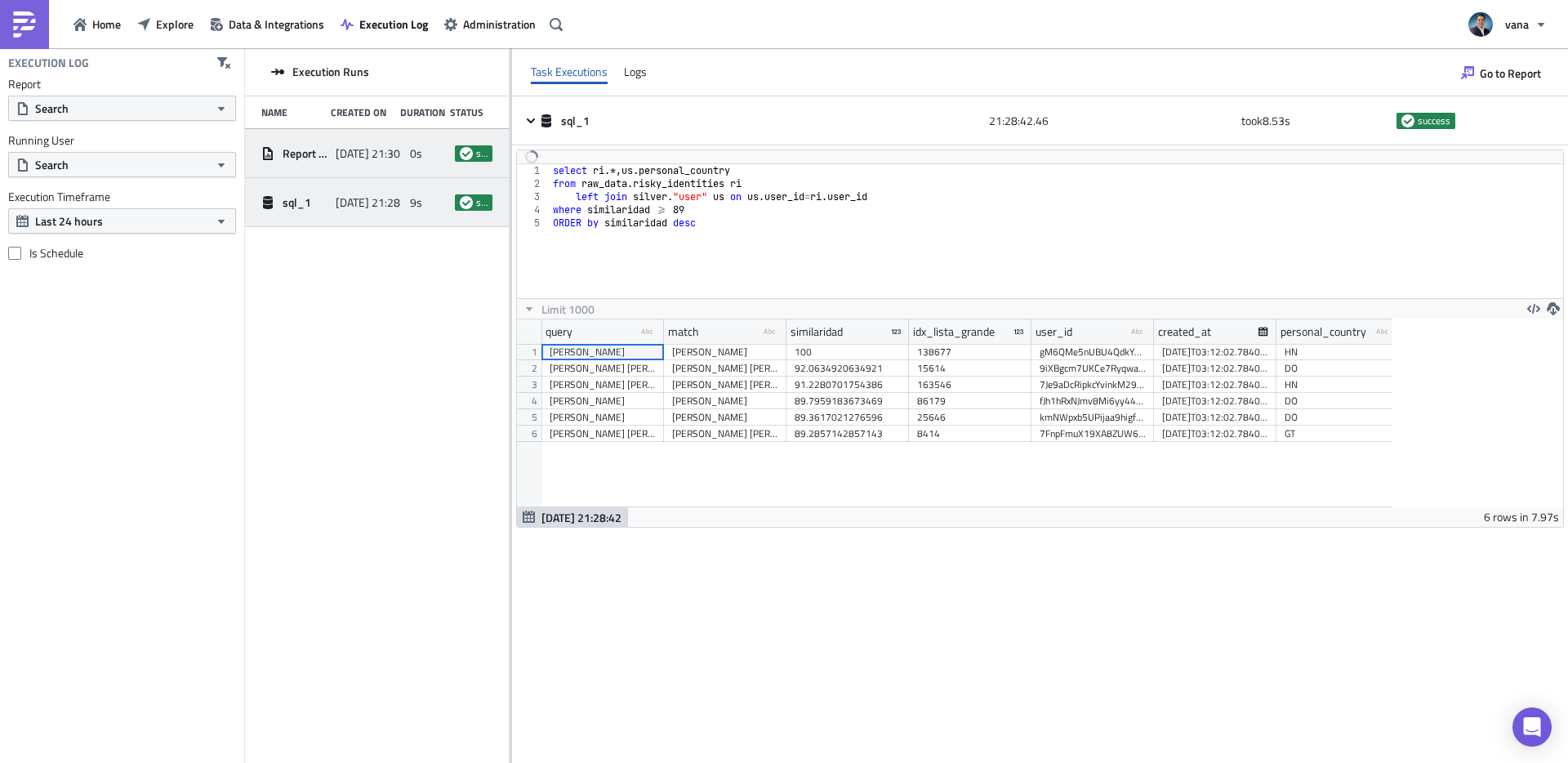
click at [357, 152] on span "[DATE] 21:30" at bounding box center [368, 153] width 64 height 15
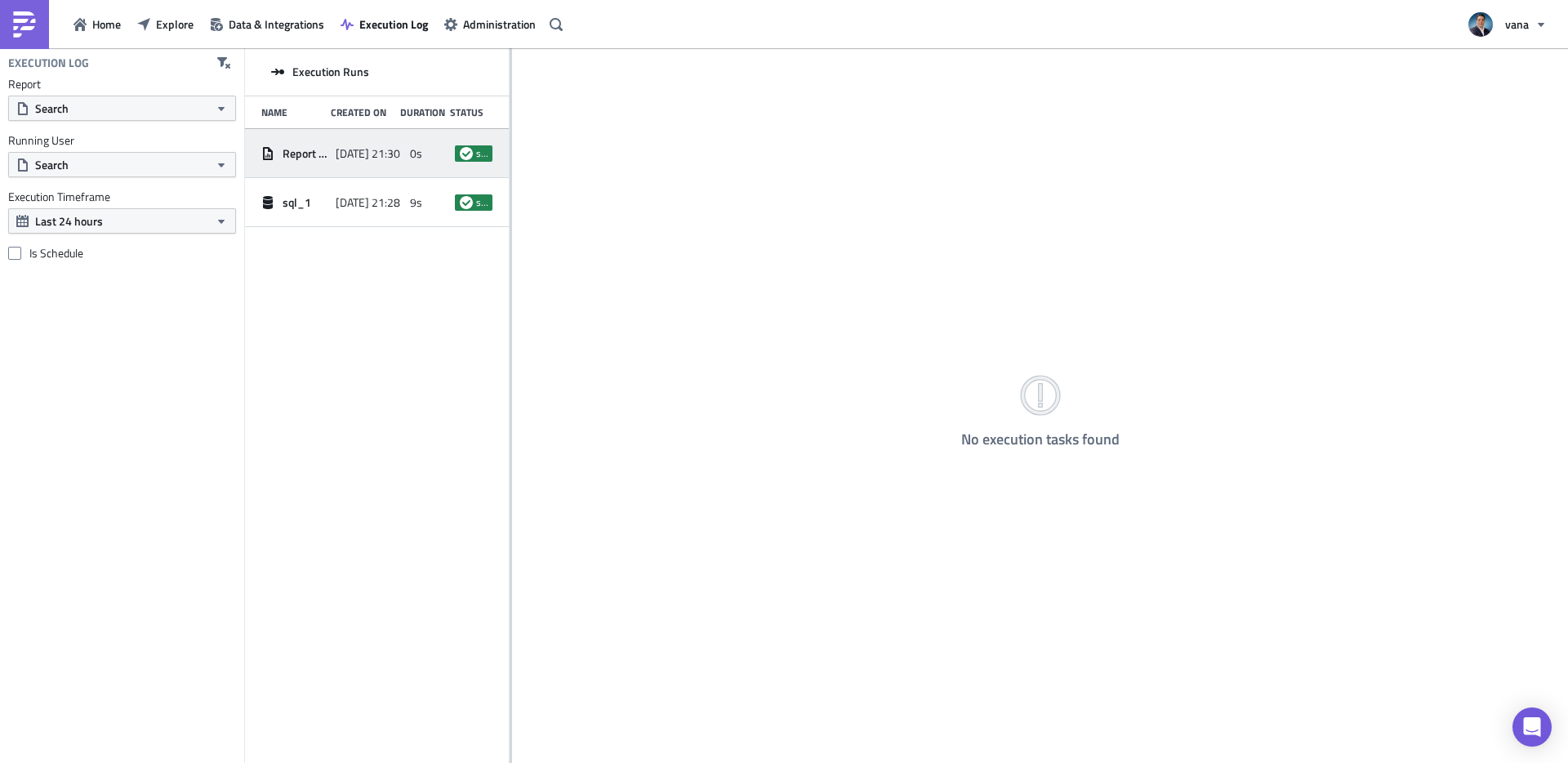
click at [309, 142] on div "Report [DATE]" at bounding box center [294, 153] width 66 height 29
click at [306, 153] on span "Report [DATE]" at bounding box center [305, 153] width 45 height 15
click at [479, 151] on span "success" at bounding box center [481, 153] width 11 height 13
click at [254, 27] on span "Data & Integrations" at bounding box center [276, 24] width 96 height 17
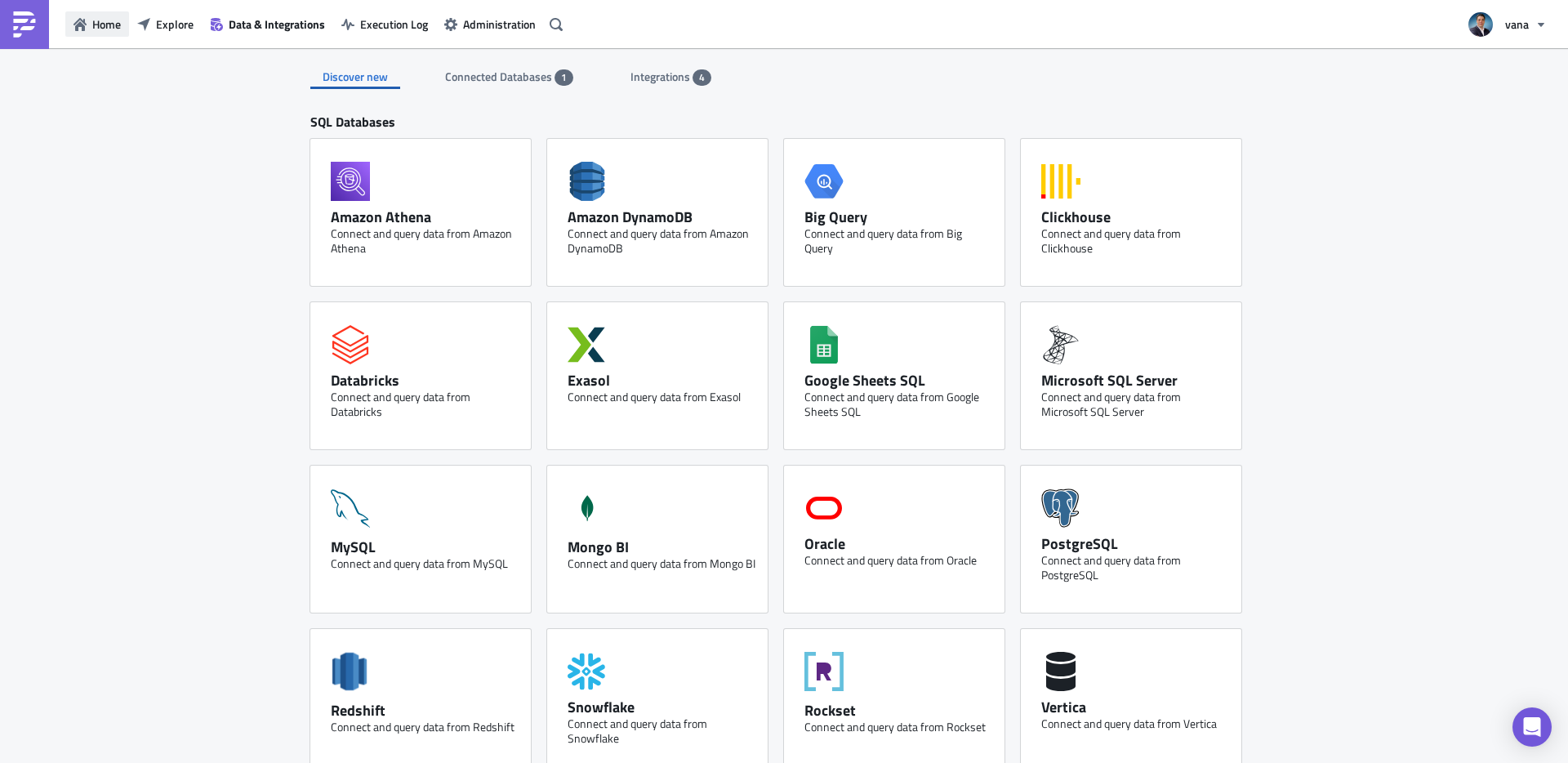
click at [84, 27] on icon "button" at bounding box center [80, 24] width 13 height 13
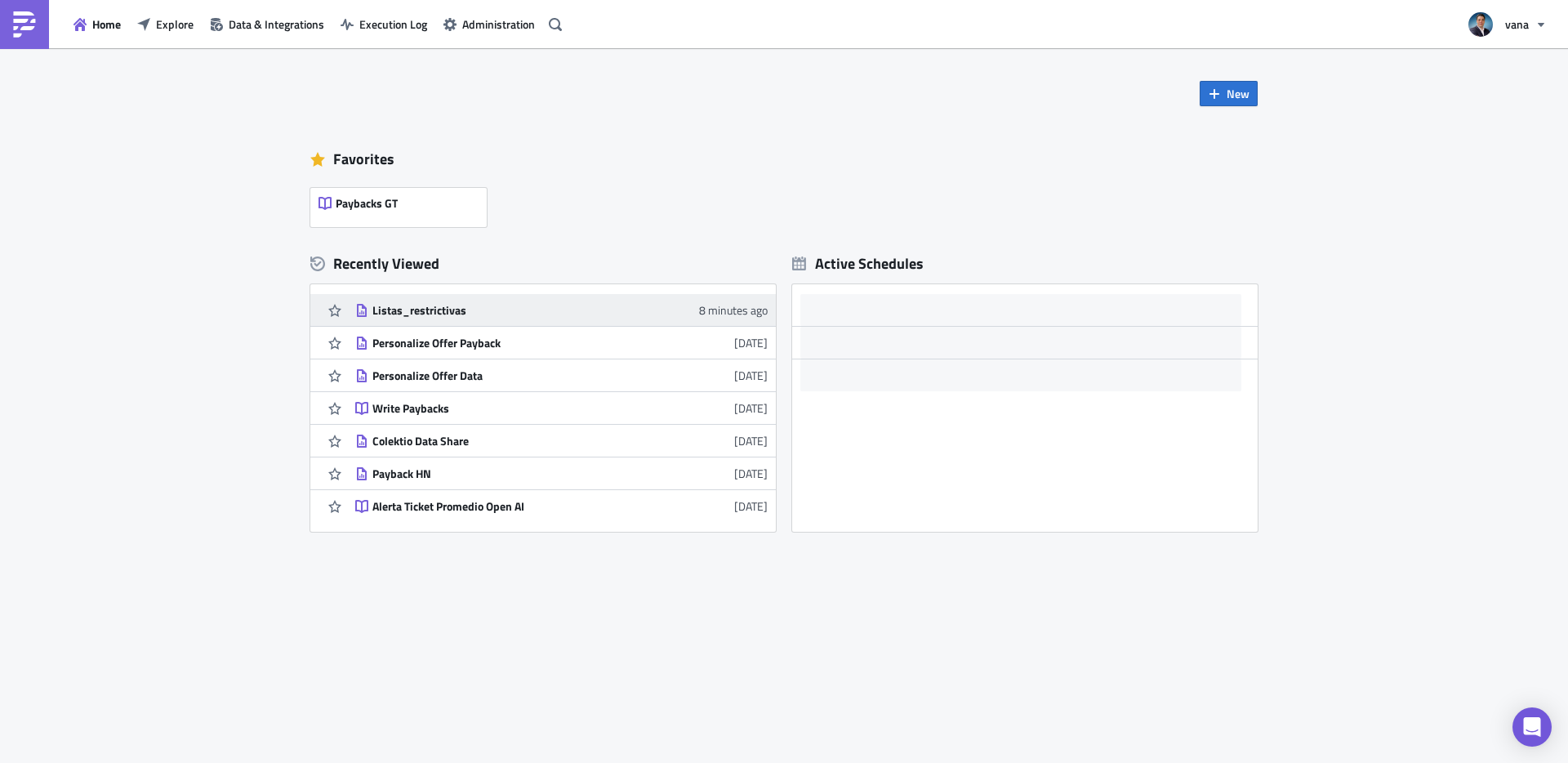
click at [414, 307] on div "Listas_restrictivas" at bounding box center [516, 310] width 286 height 15
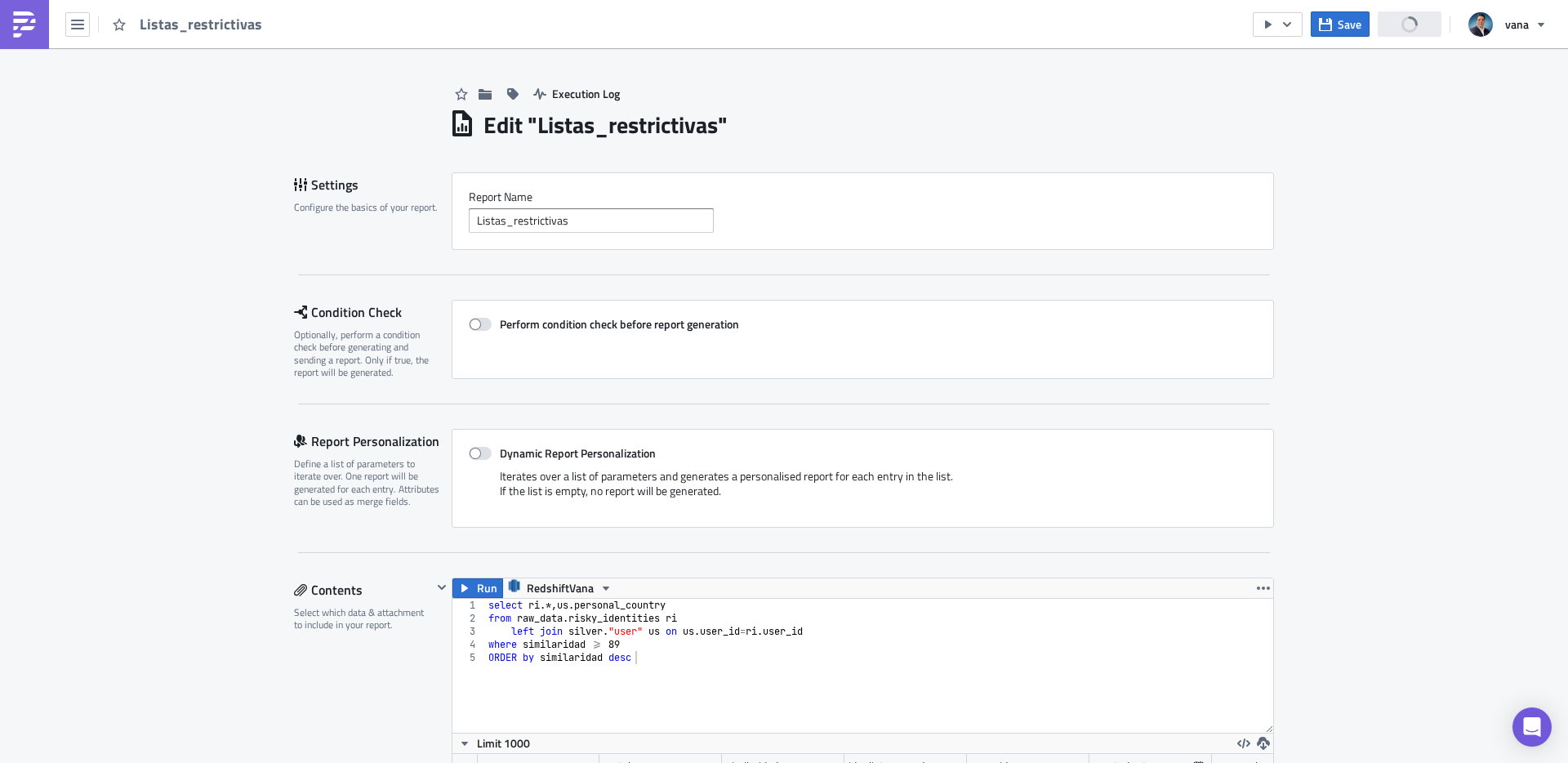
scroll to position [187, 821]
click at [1346, 27] on span "Save" at bounding box center [1350, 24] width 24 height 17
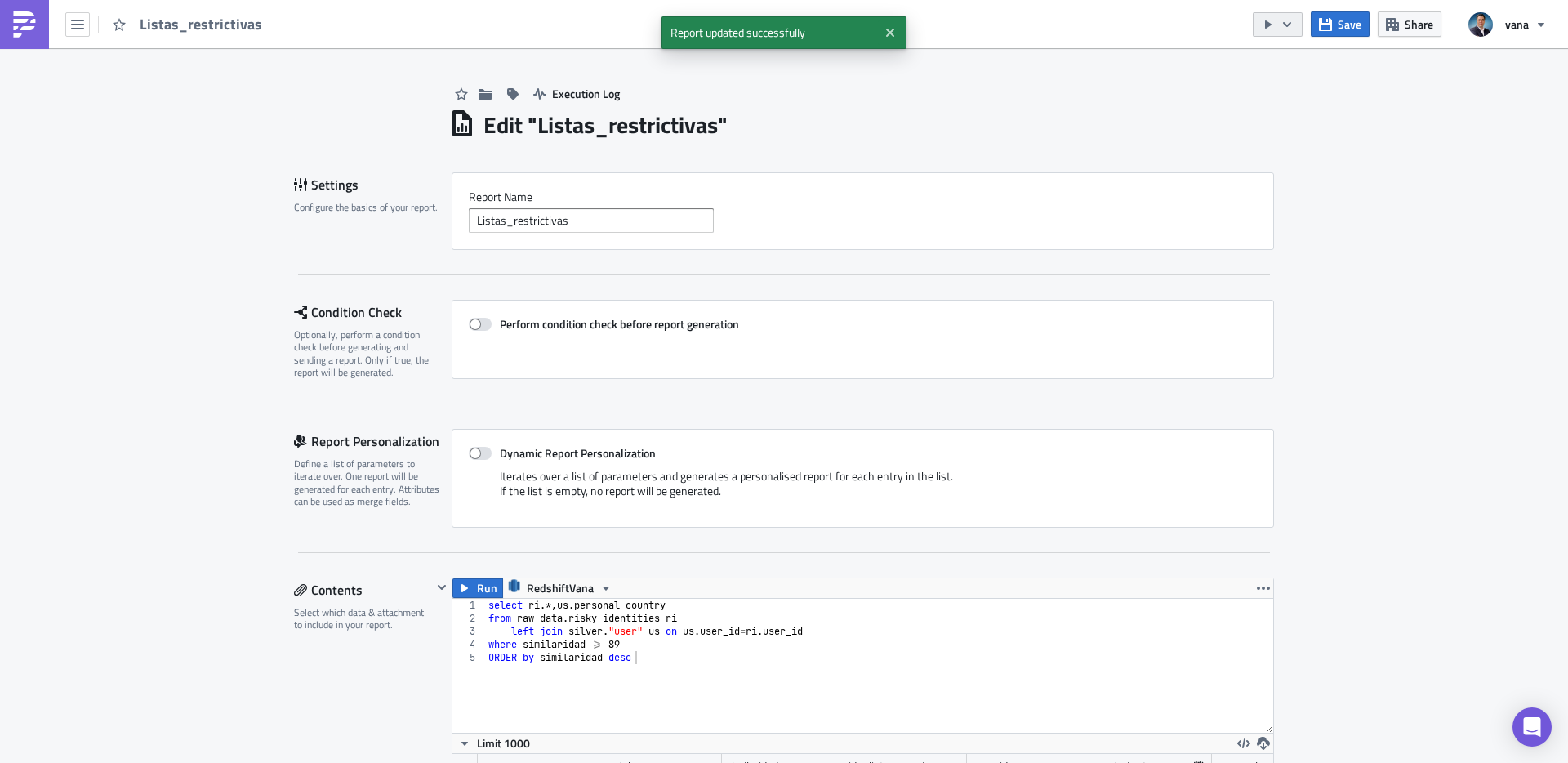
click at [1271, 22] on icon "button" at bounding box center [1268, 24] width 13 height 13
click at [1269, 83] on div "Run Report" at bounding box center [1327, 90] width 127 height 16
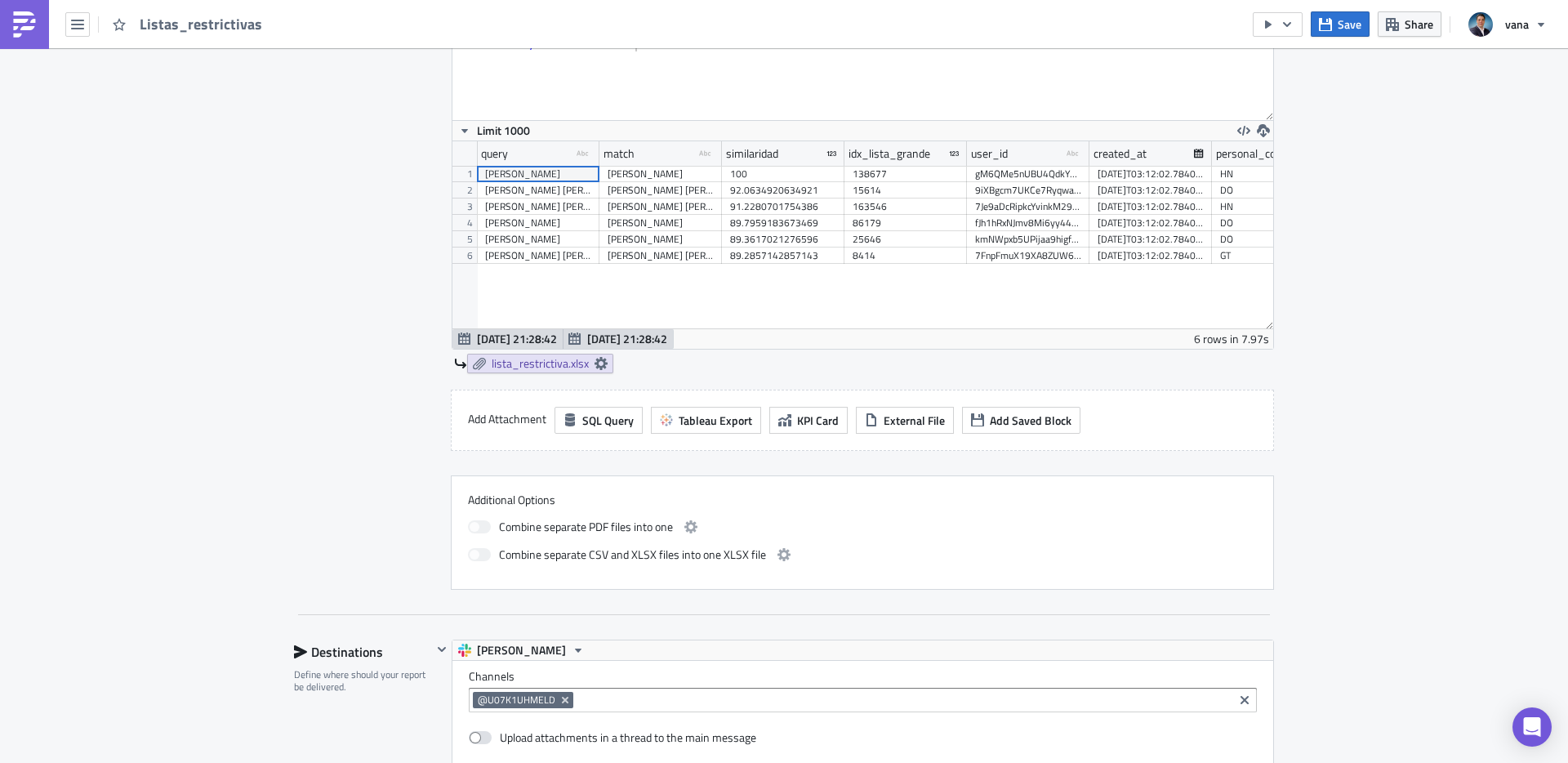
scroll to position [594, 0]
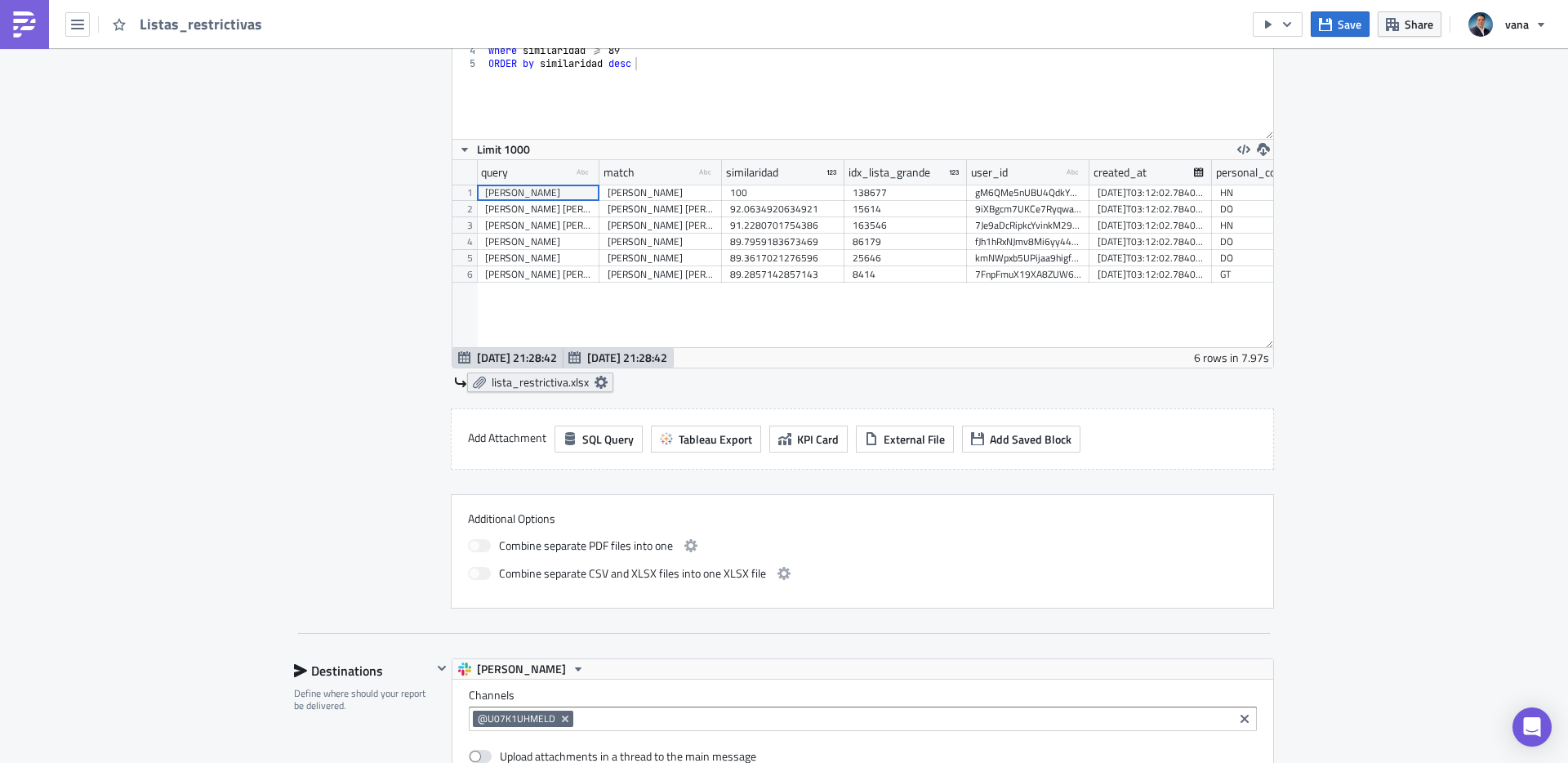
click at [514, 386] on span "lista_restrictiva.xlsx" at bounding box center [540, 382] width 97 height 15
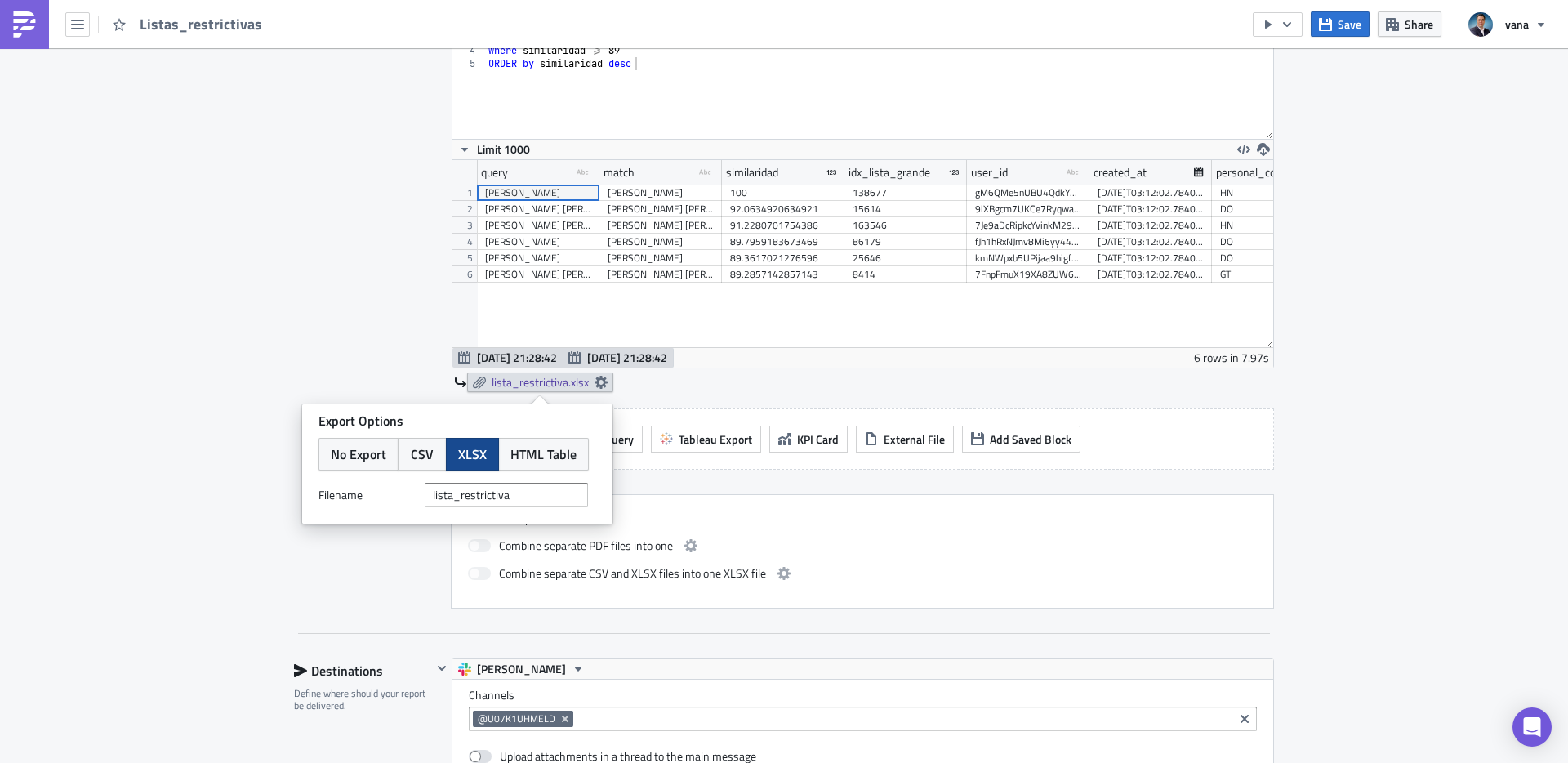
click at [274, 327] on div "Execution Log Edit " Listas_restrictivas " Settings Configure the basics of you…" at bounding box center [784, 488] width 1568 height 2067
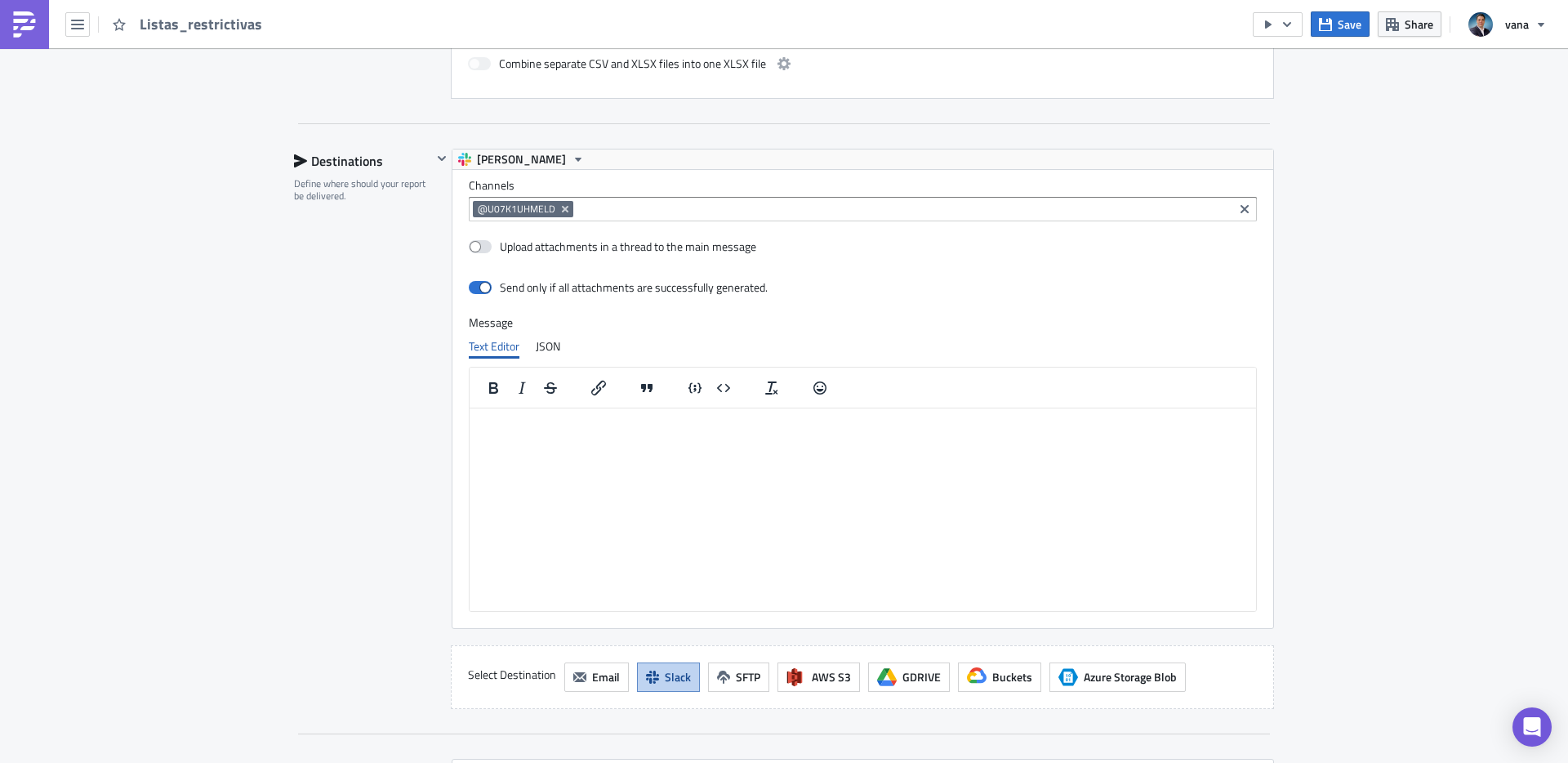
scroll to position [1074, 0]
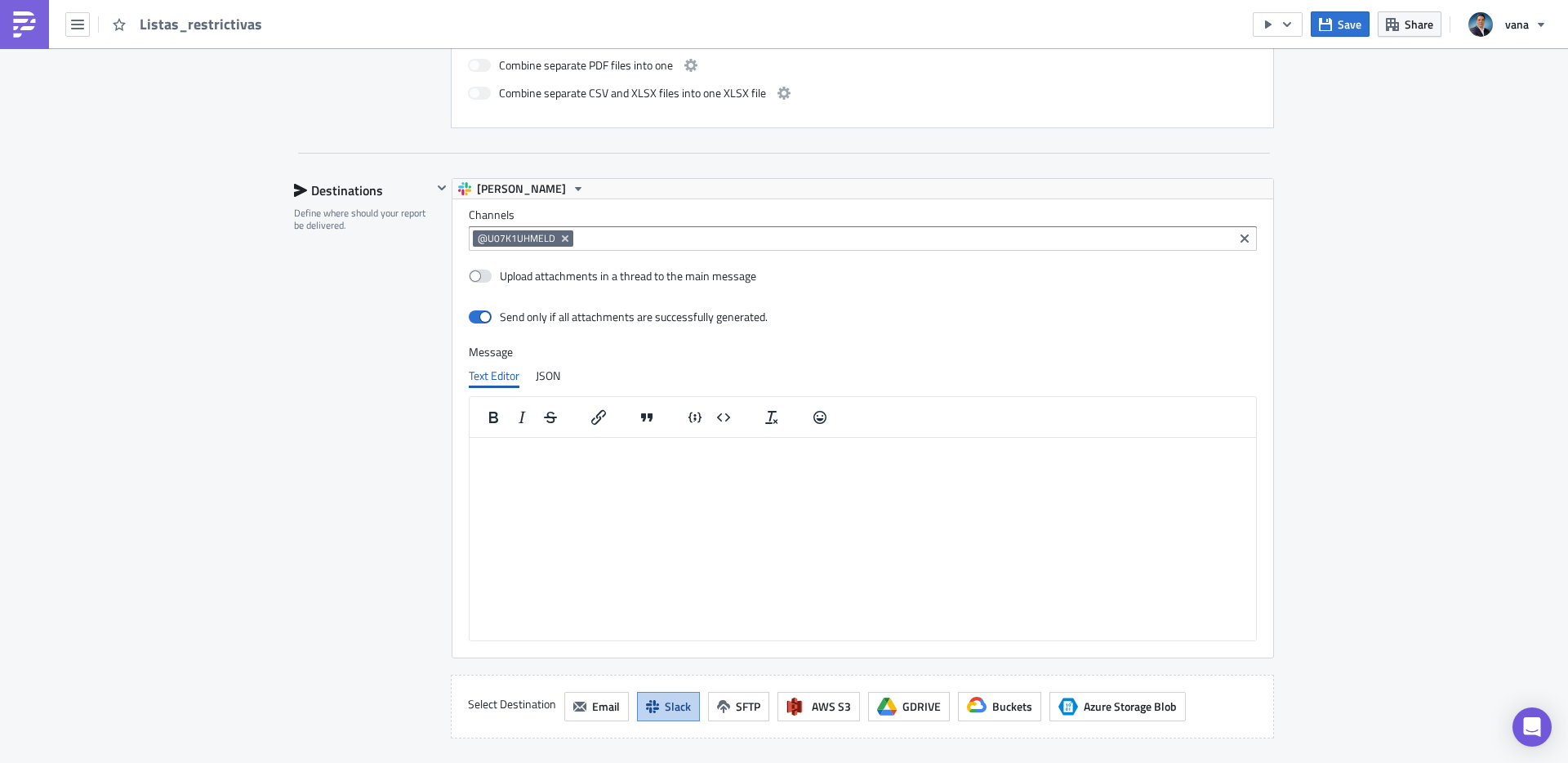
click at [659, 236] on input at bounding box center [903, 238] width 651 height 16
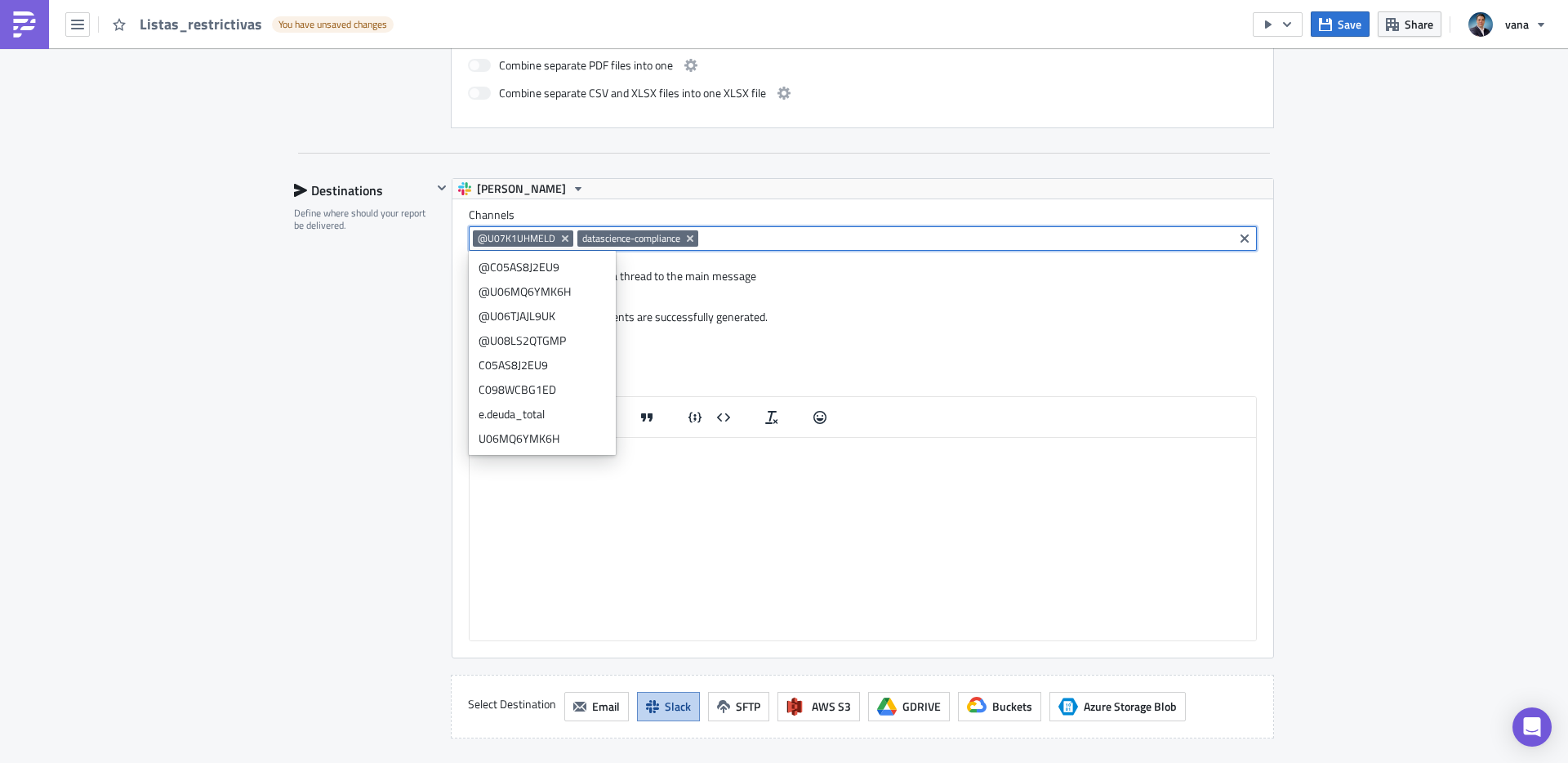
click at [670, 318] on div "Send only if all attachments are successfully generated." at bounding box center [634, 316] width 268 height 15
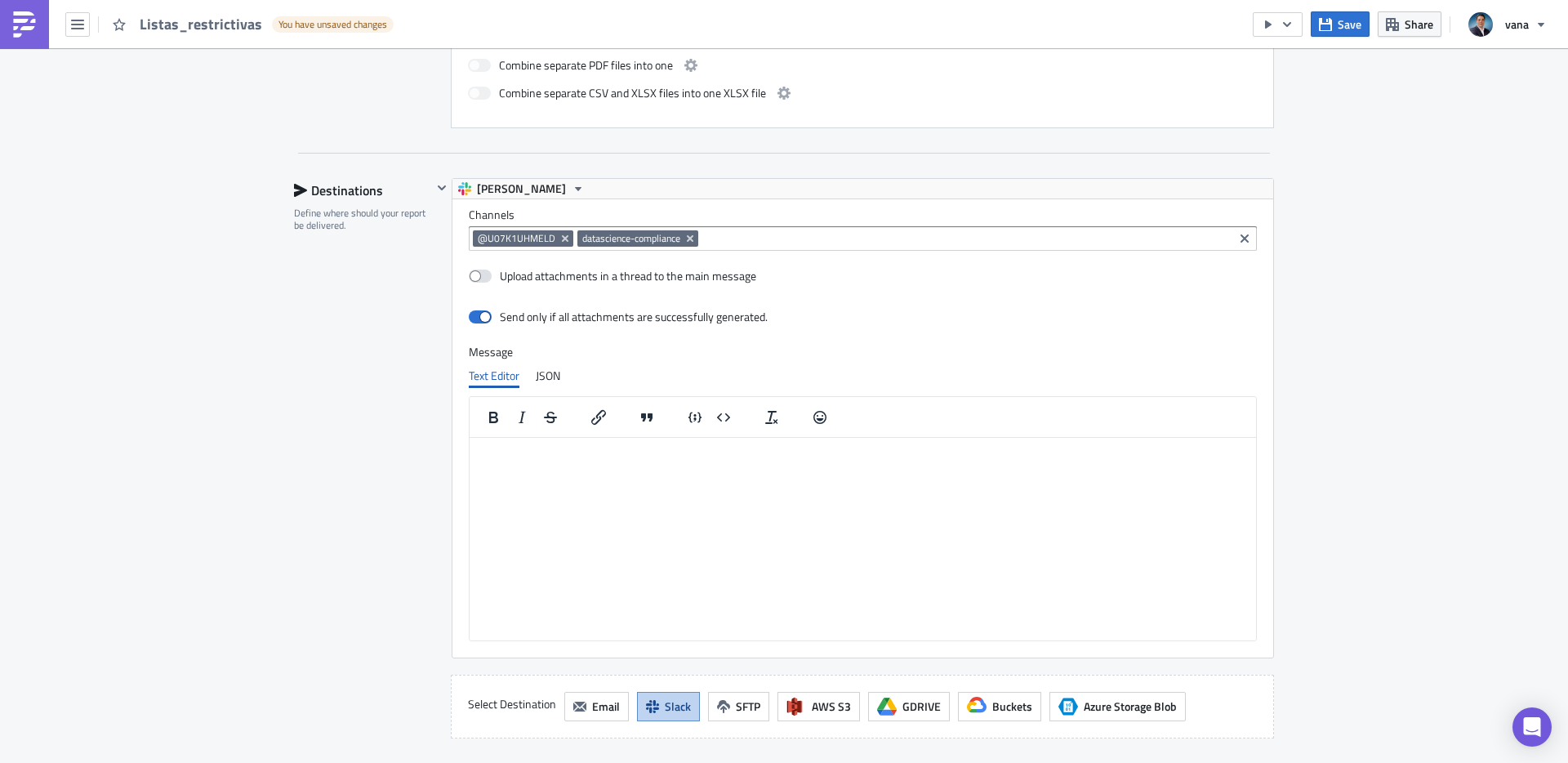
click at [386, 420] on div "Destinations Define where should your report be delivered." at bounding box center [363, 458] width 138 height 560
click at [535, 464] on html at bounding box center [863, 450] width 787 height 27
click at [499, 417] on icon "Bold" at bounding box center [493, 417] width 20 height 20
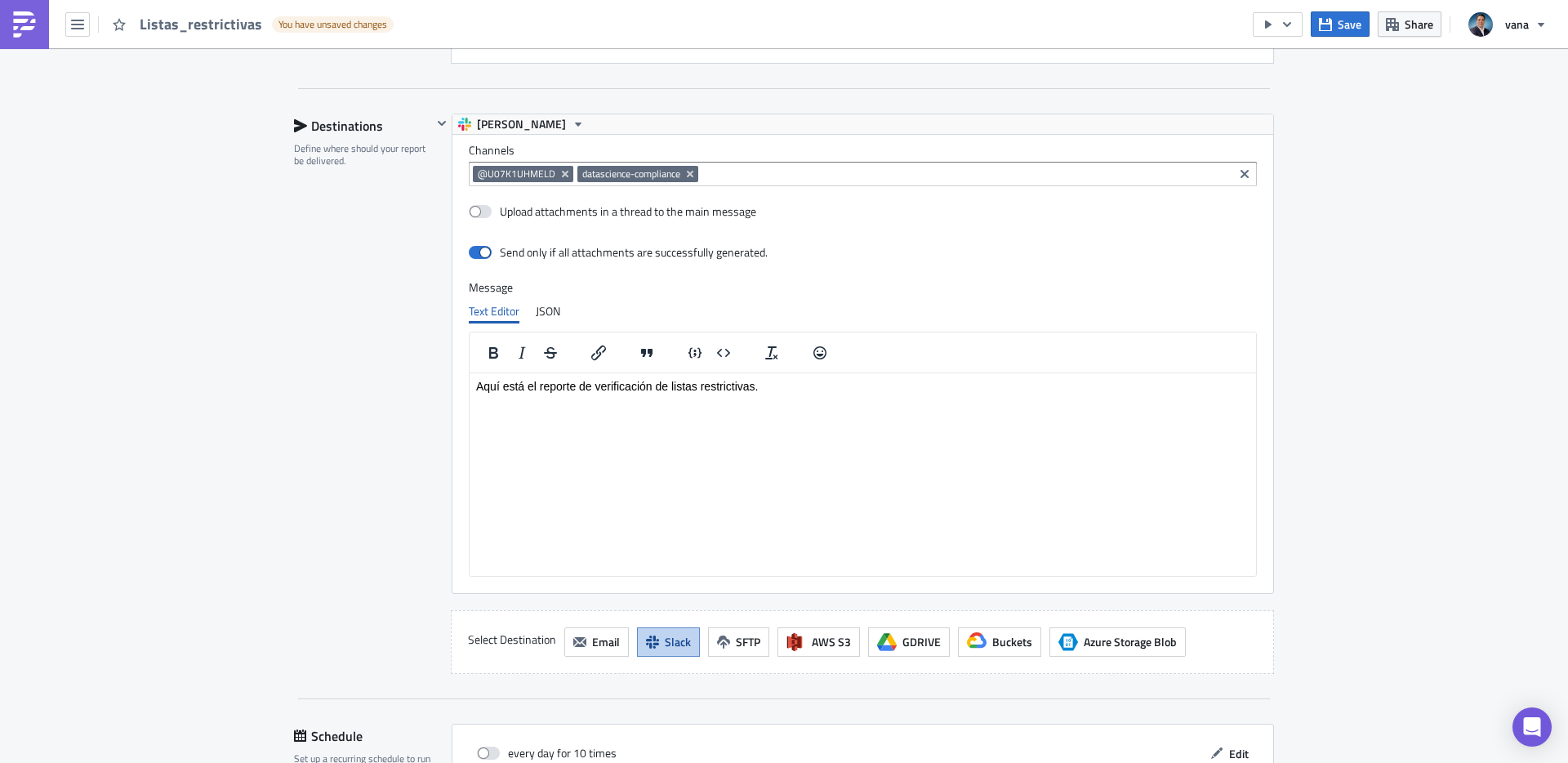
scroll to position [1164, 0]
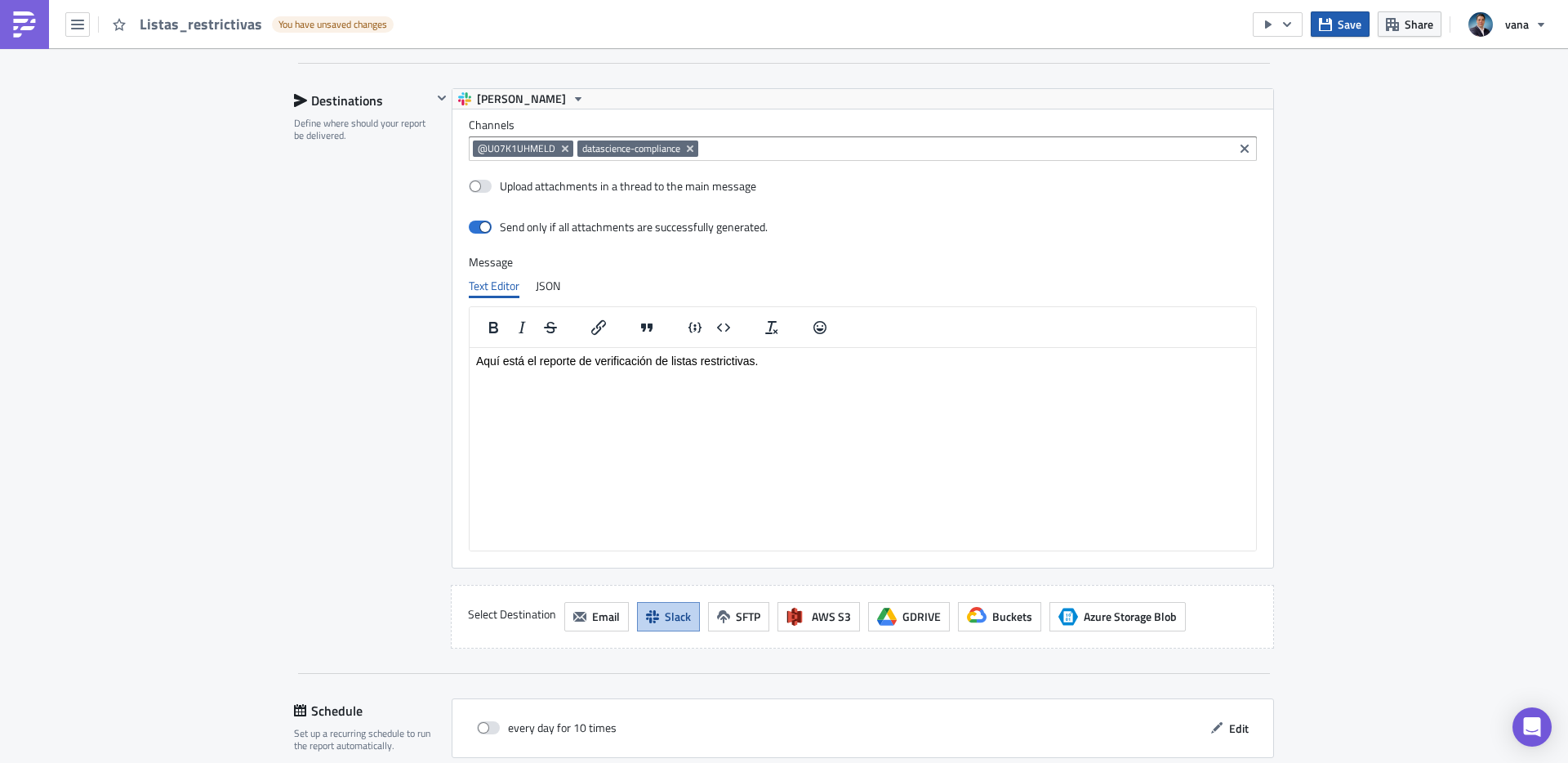
click at [1336, 24] on button "Save" at bounding box center [1340, 24] width 59 height 26
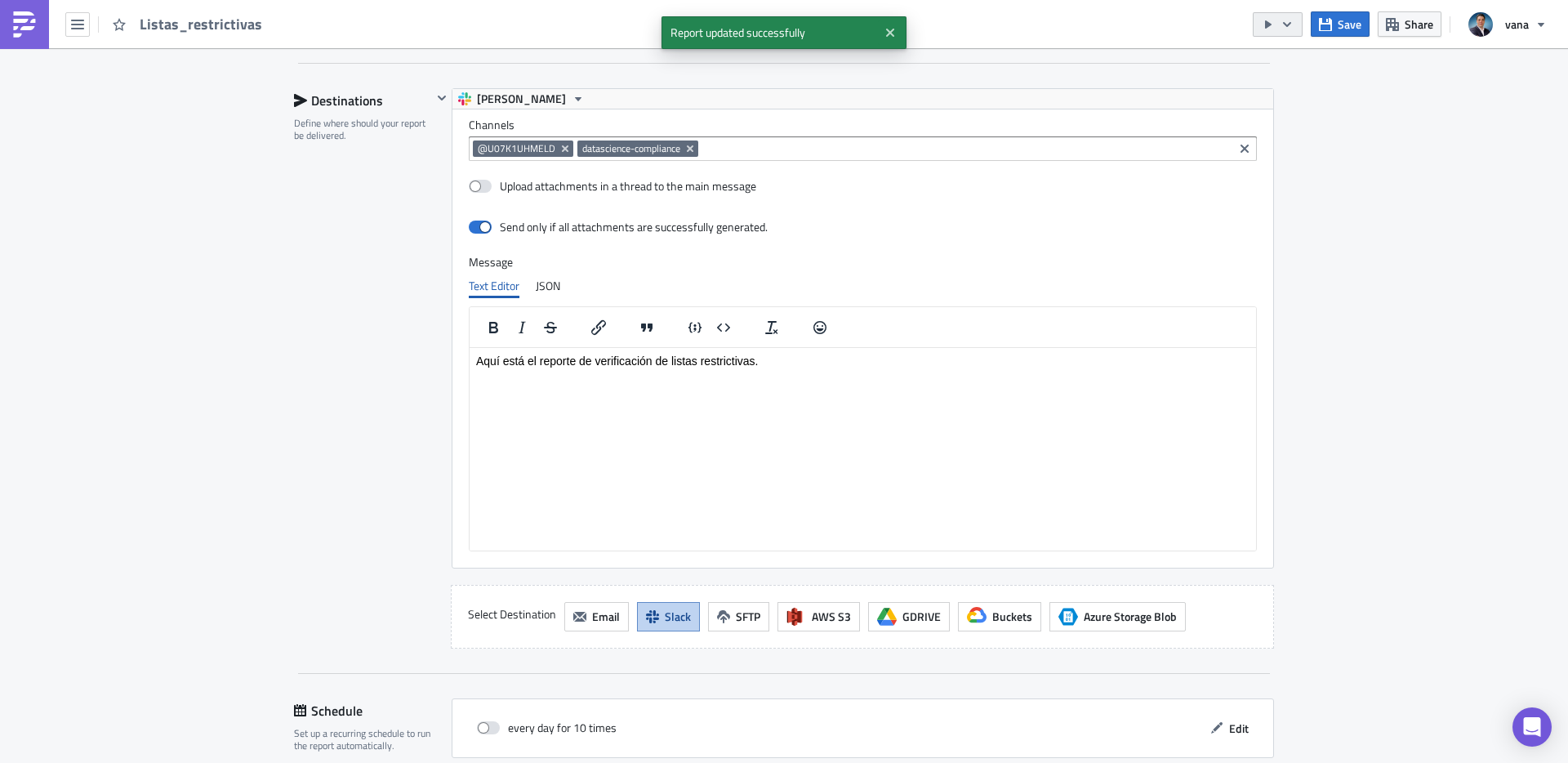
click at [1269, 20] on icon "button" at bounding box center [1268, 24] width 13 height 13
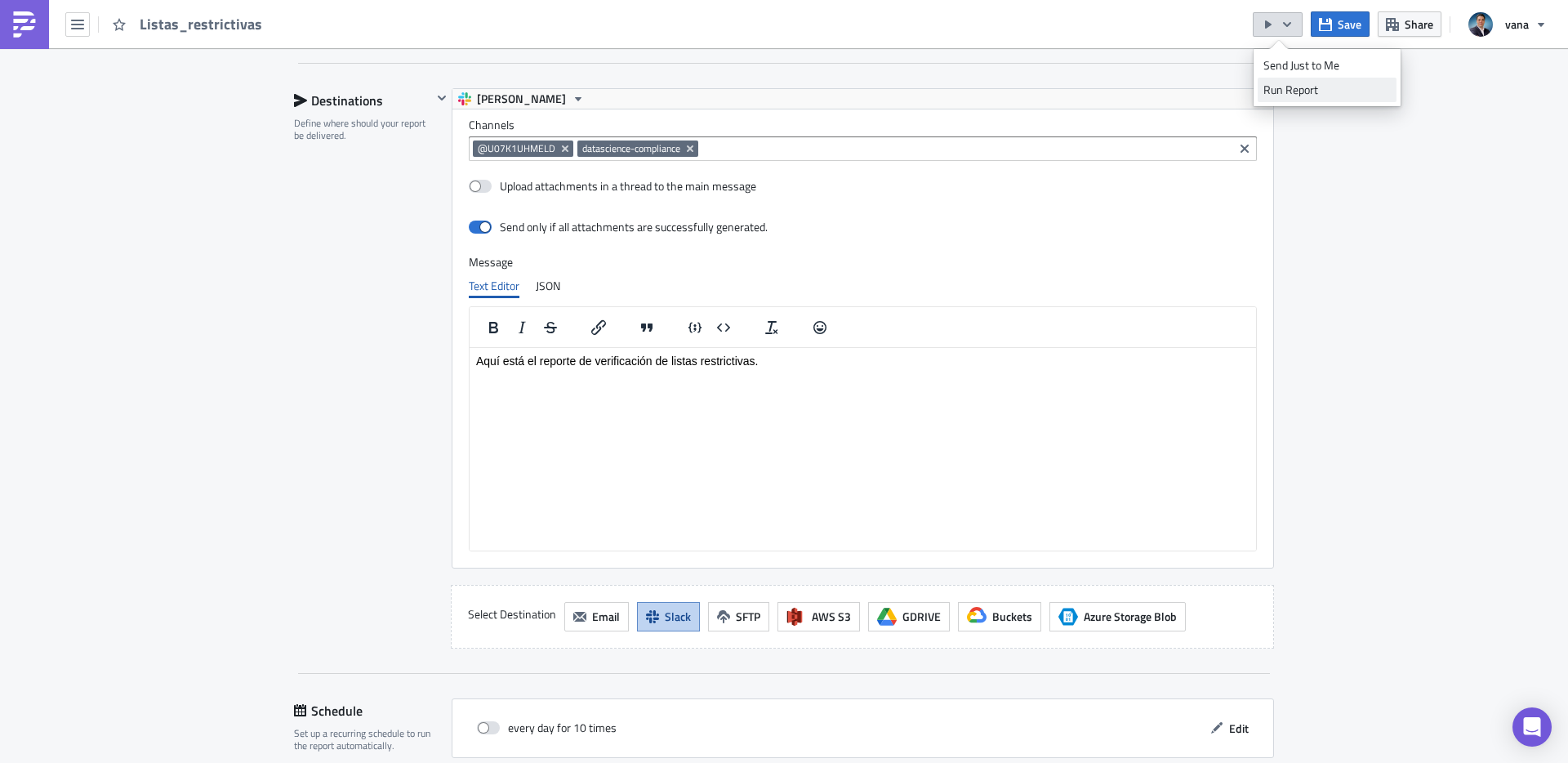
click at [1302, 94] on div "Run Report" at bounding box center [1327, 90] width 127 height 16
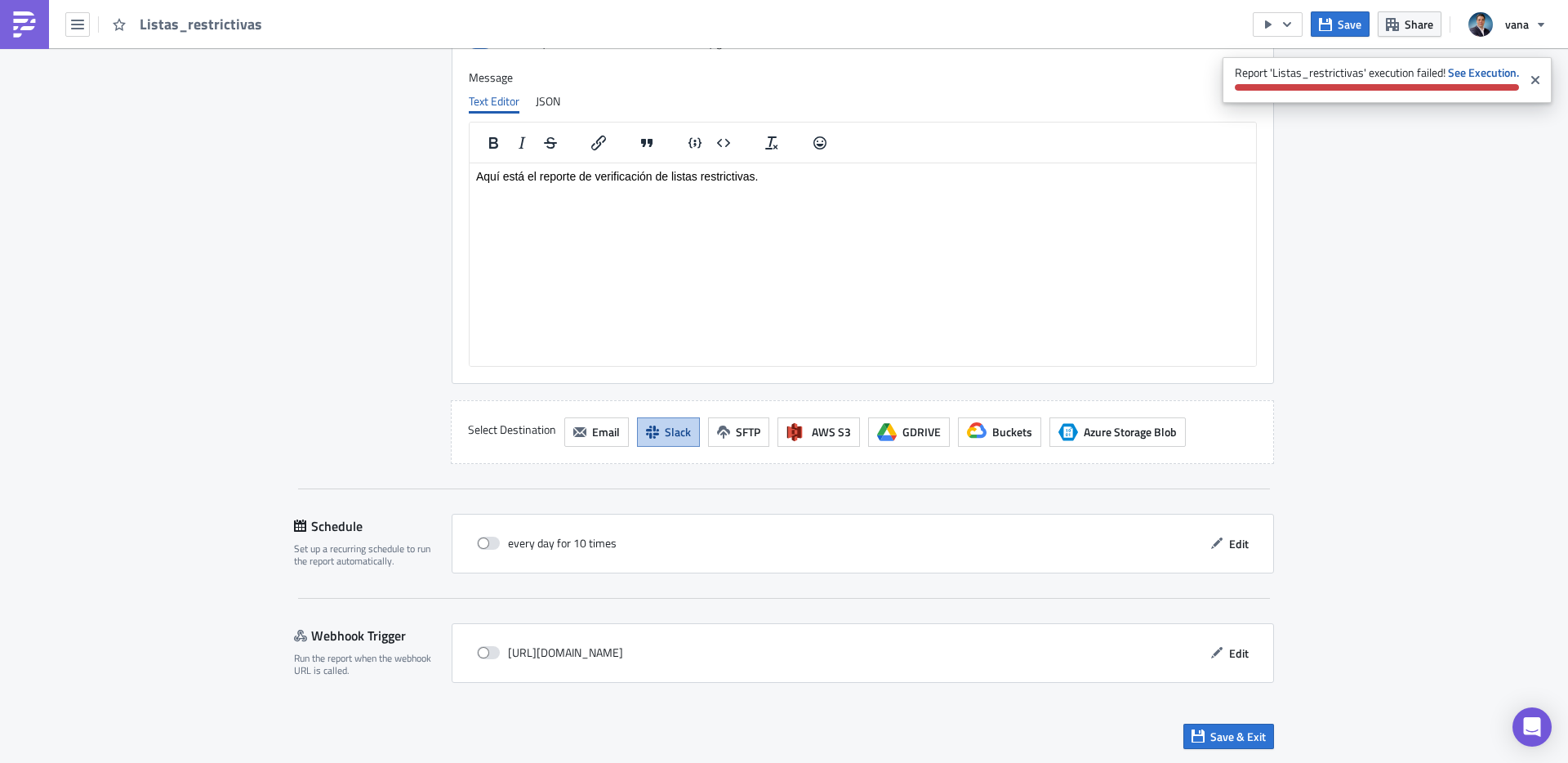
scroll to position [1178, 0]
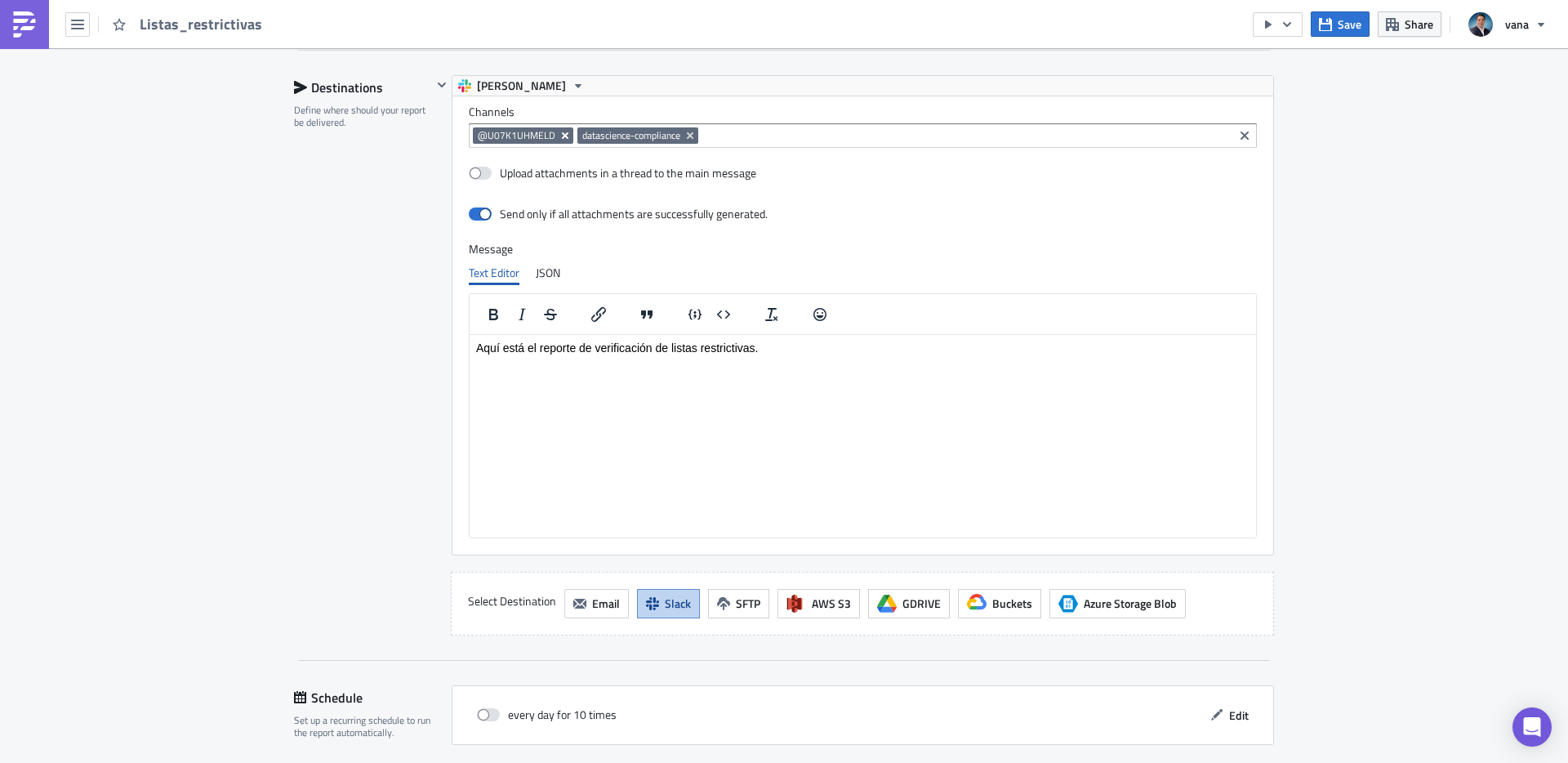
click at [563, 137] on icon "Remove Tag" at bounding box center [565, 136] width 7 height 7
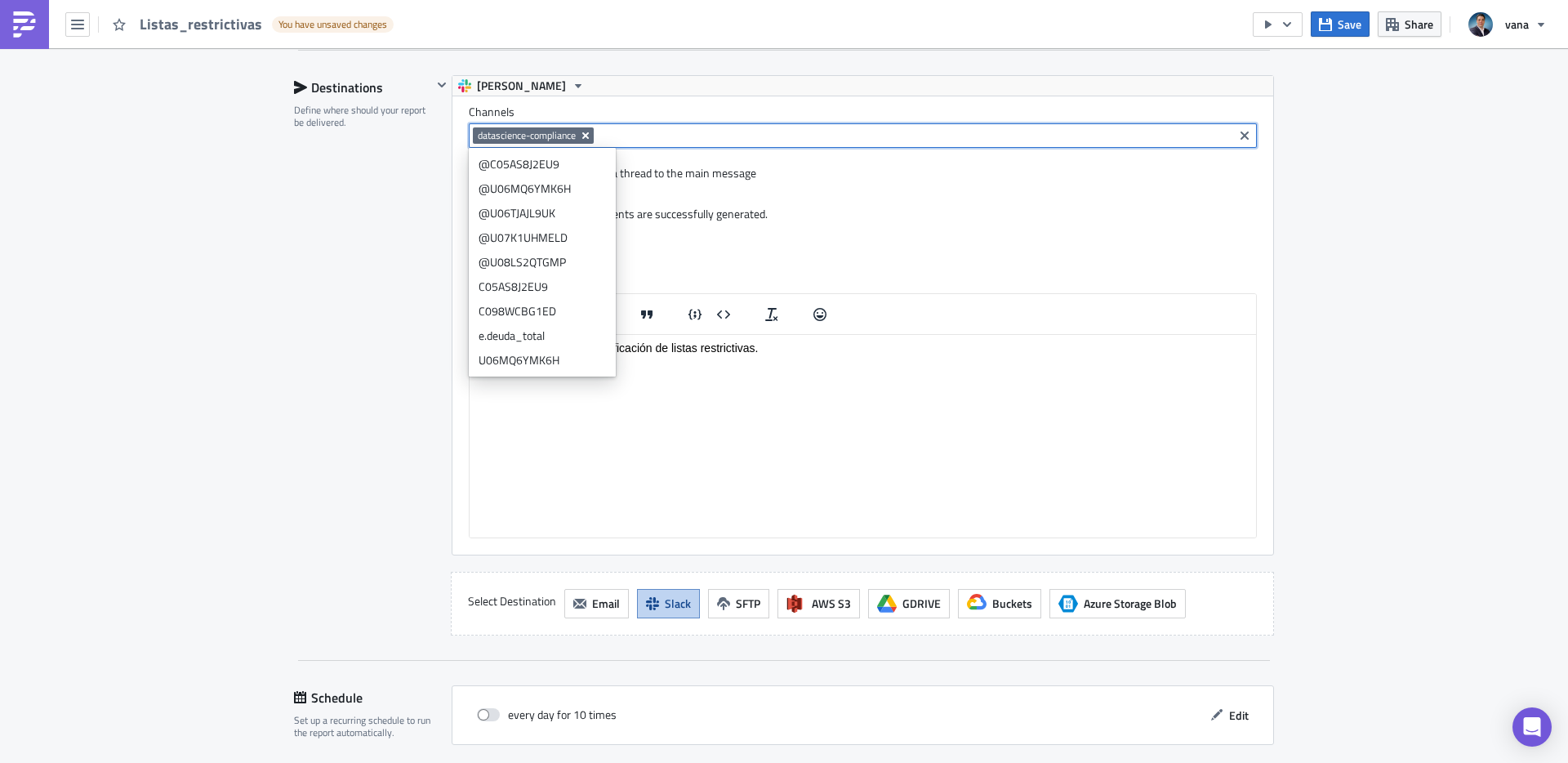
click at [586, 135] on icon "Remove Tag" at bounding box center [586, 136] width 7 height 7
type input "@"
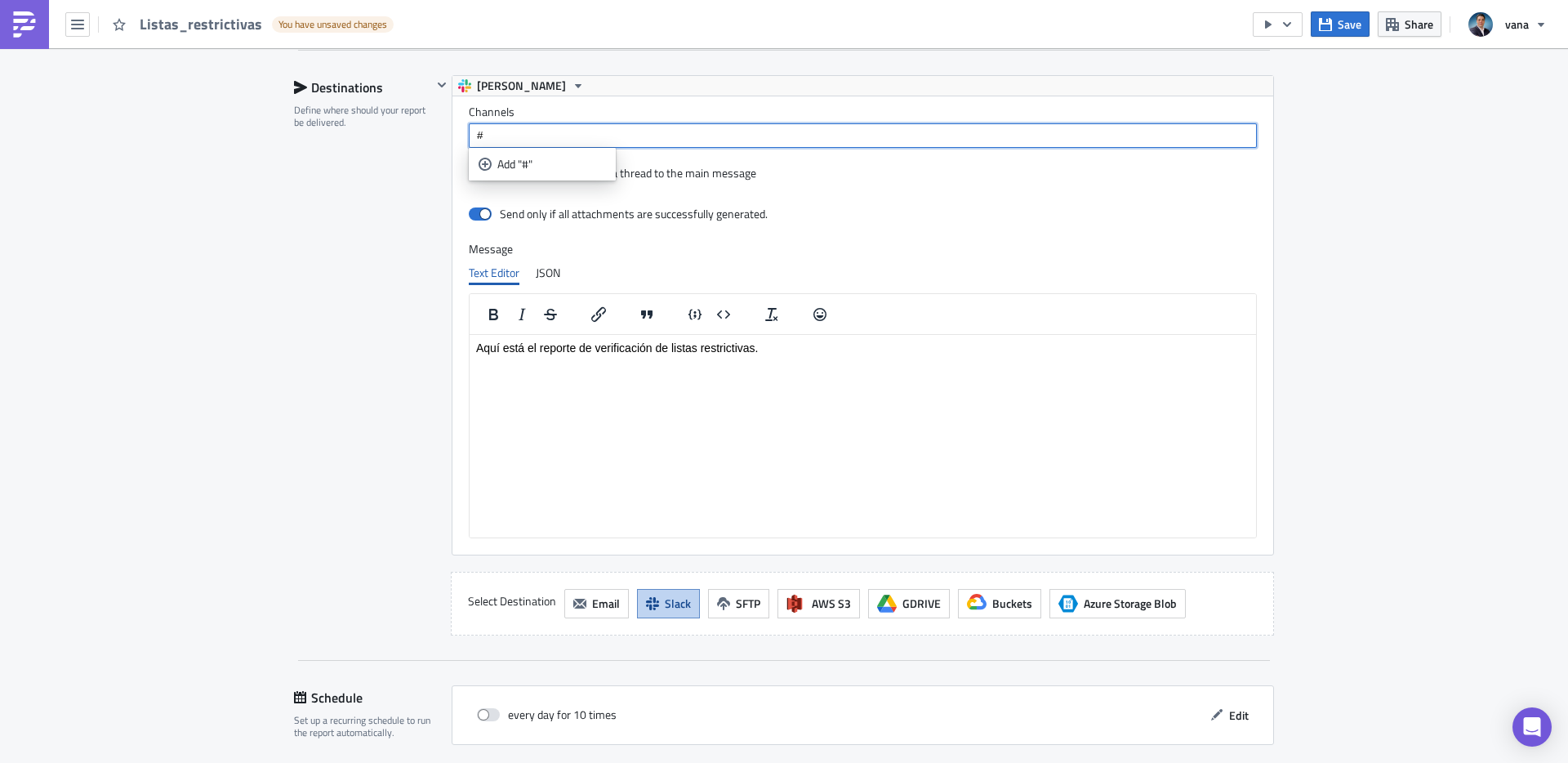
paste input "Aquí está el reporte de verificación de listas restrictivas."
paste input "datascience-compliance"
type input "#datascience-compliance"
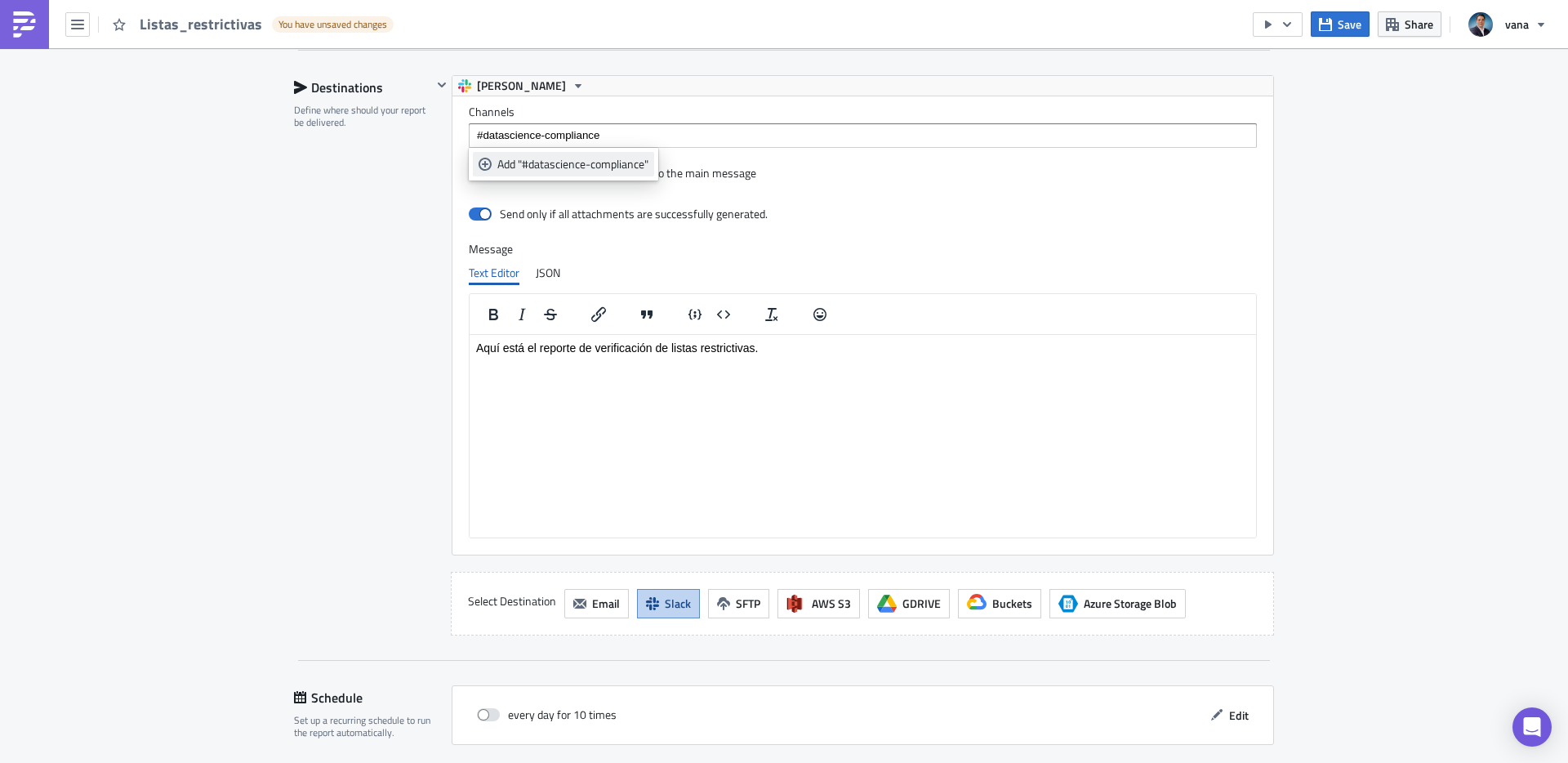
click at [579, 173] on link "Add "#datascience-compliance"" at bounding box center [563, 164] width 181 height 25
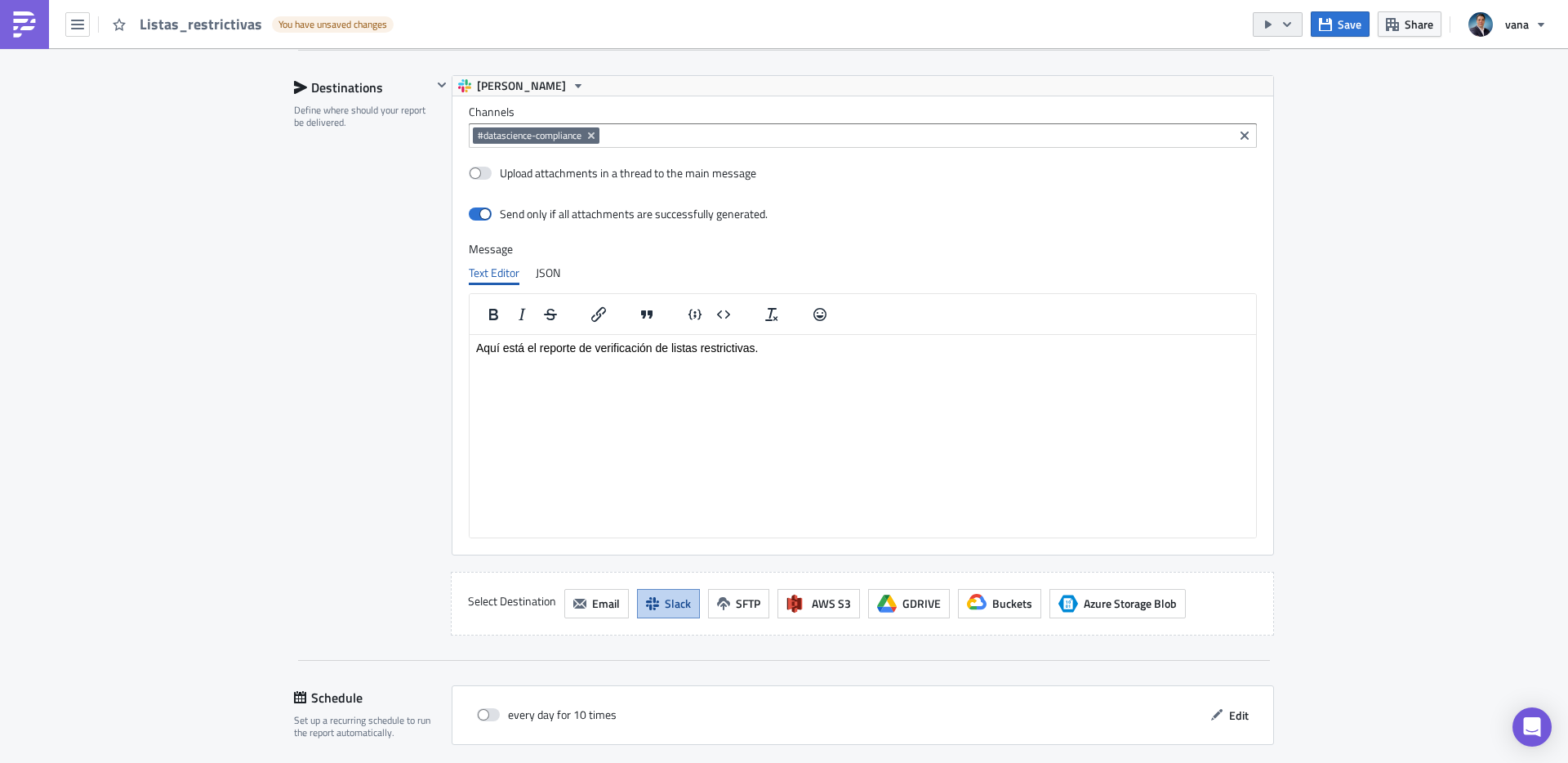
click at [1269, 22] on icon "button" at bounding box center [1269, 25] width 7 height 9
click at [1292, 95] on div "Run Report" at bounding box center [1327, 90] width 127 height 16
click at [1483, 74] on strong "See Execution." at bounding box center [1483, 73] width 71 height 17
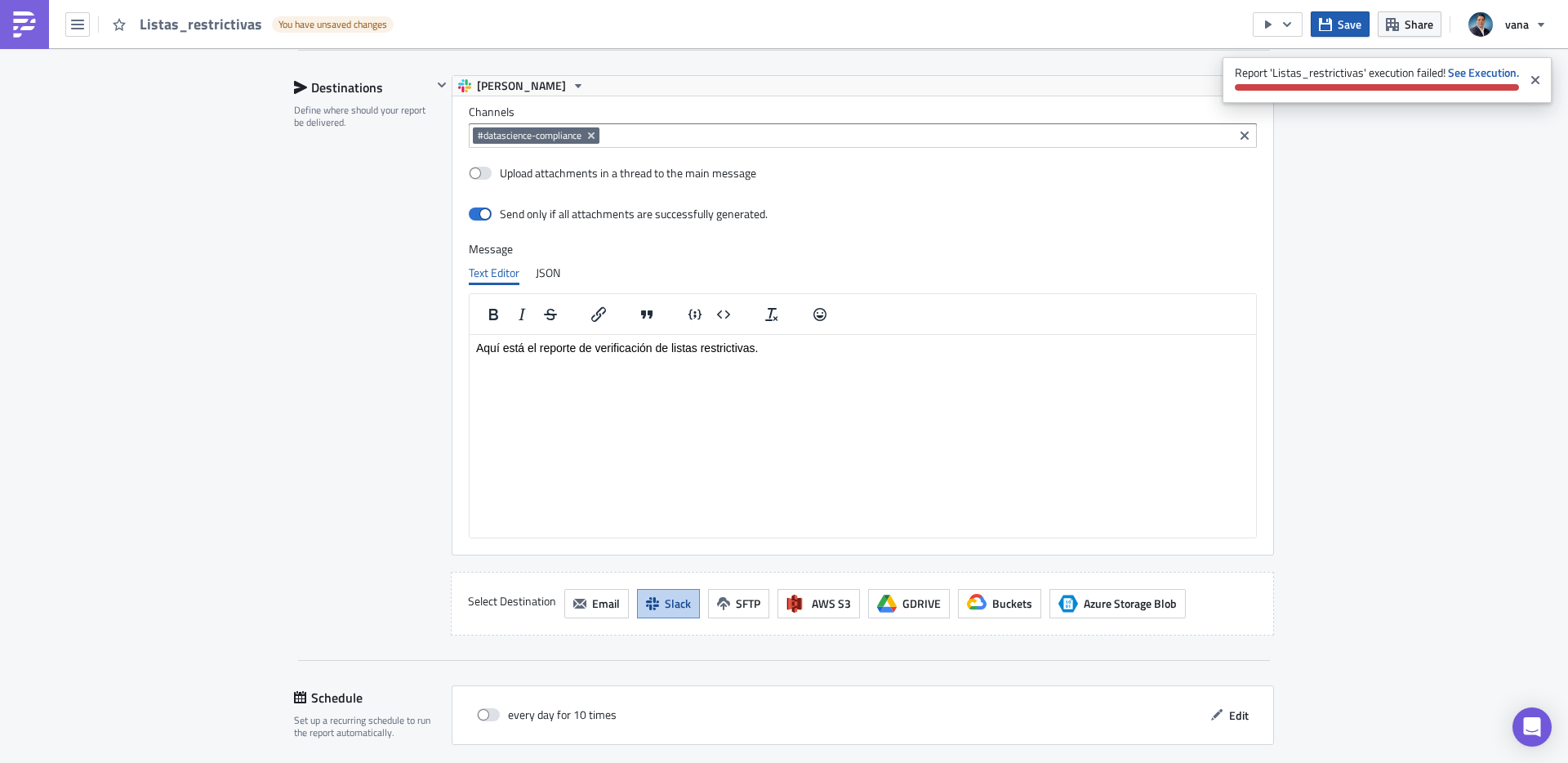
click at [1326, 28] on icon "button" at bounding box center [1325, 24] width 13 height 13
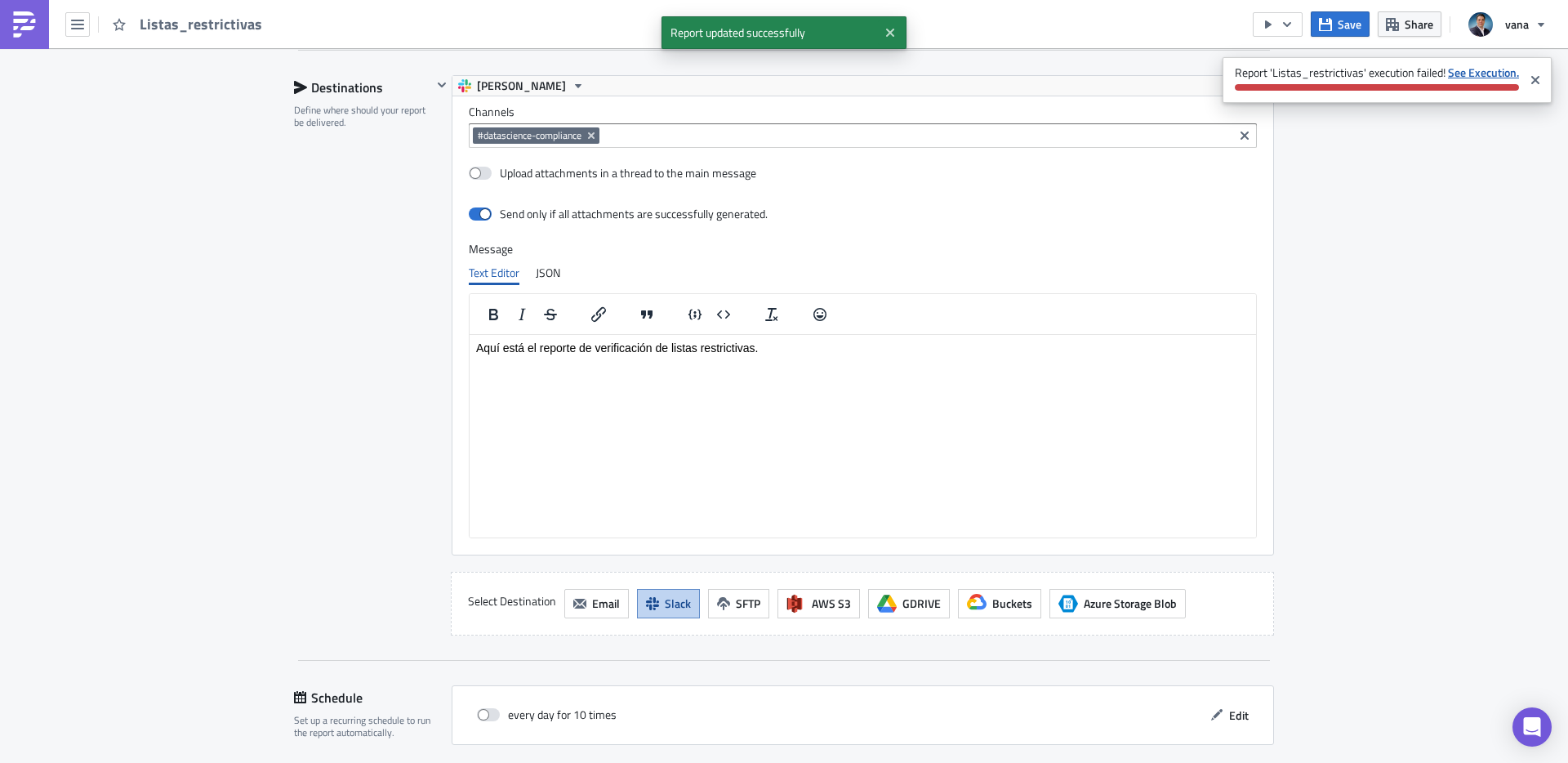
click at [1489, 72] on strong "See Execution." at bounding box center [1483, 73] width 71 height 17
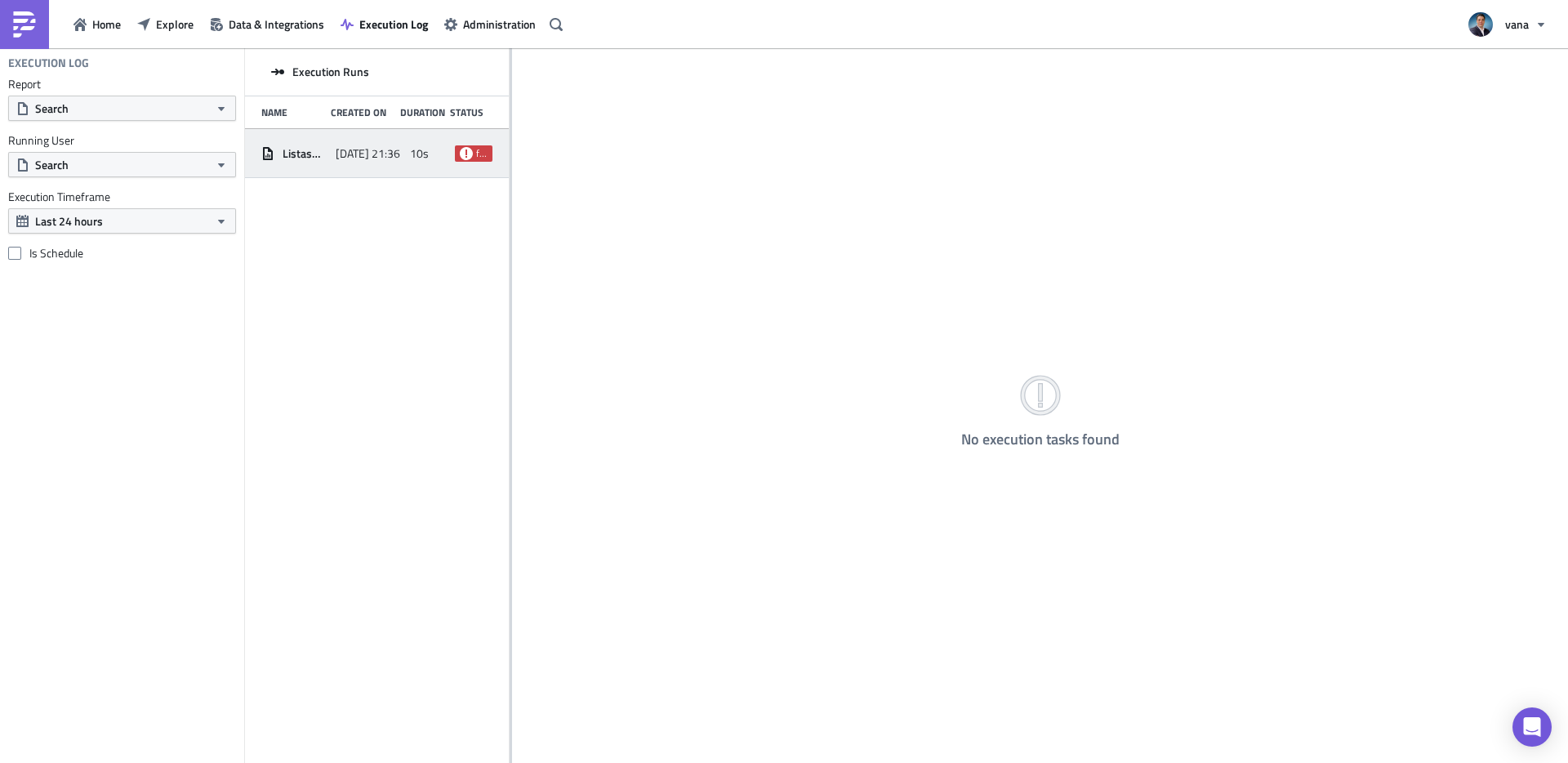
click at [474, 154] on span "failed" at bounding box center [474, 153] width 38 height 16
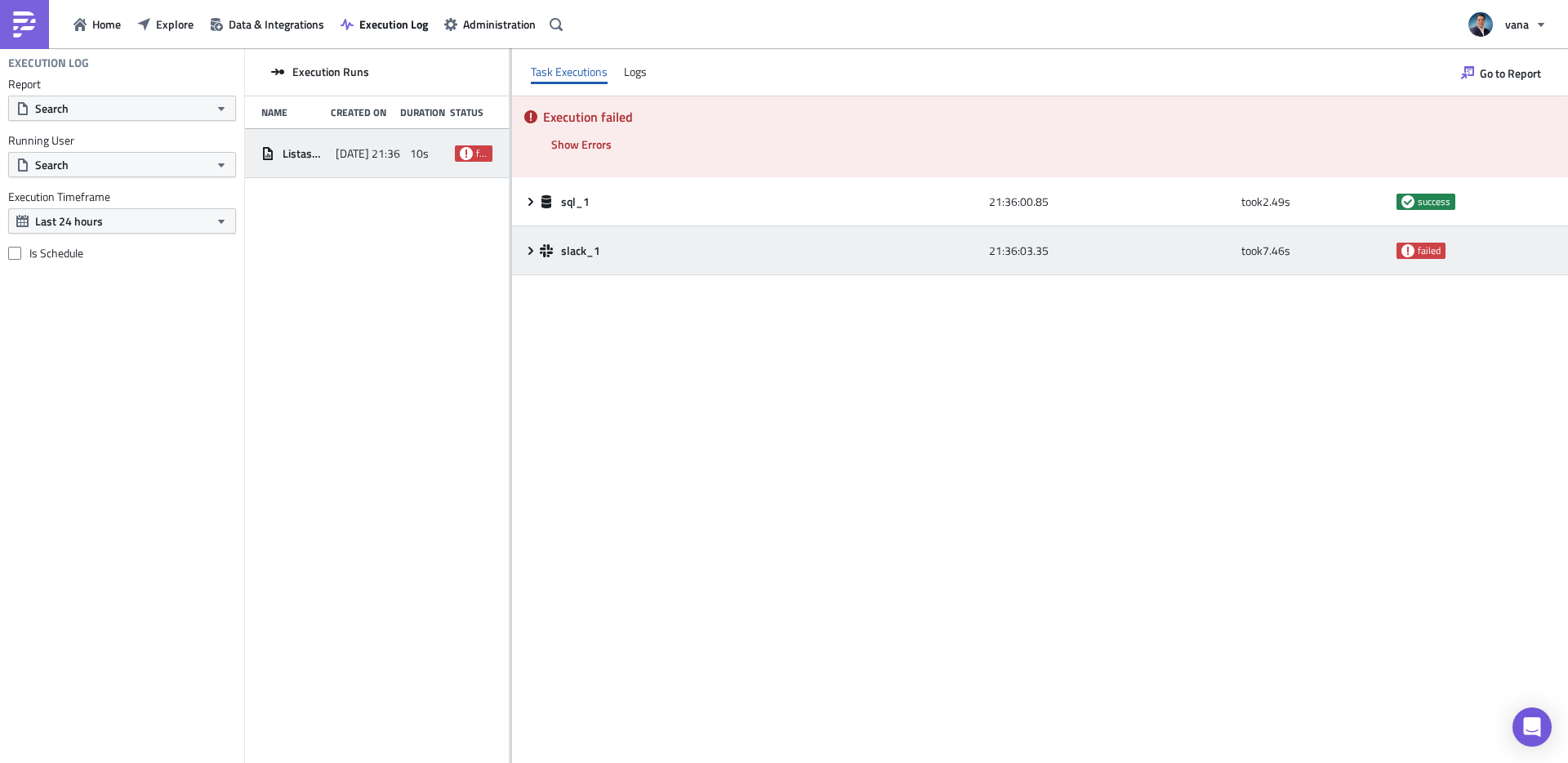
click at [556, 251] on div "slack_1" at bounding box center [760, 251] width 441 height 15
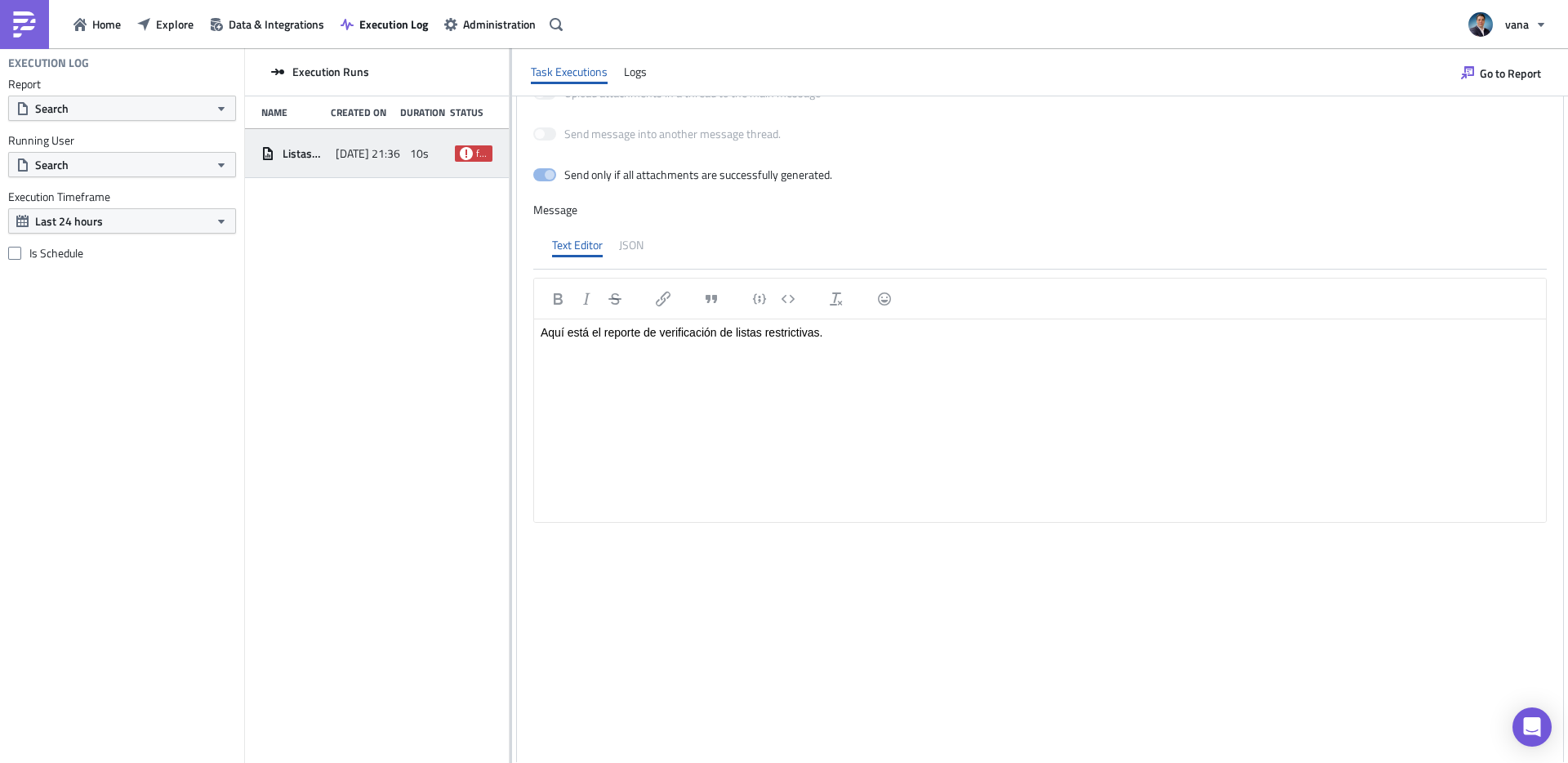
scroll to position [760, 0]
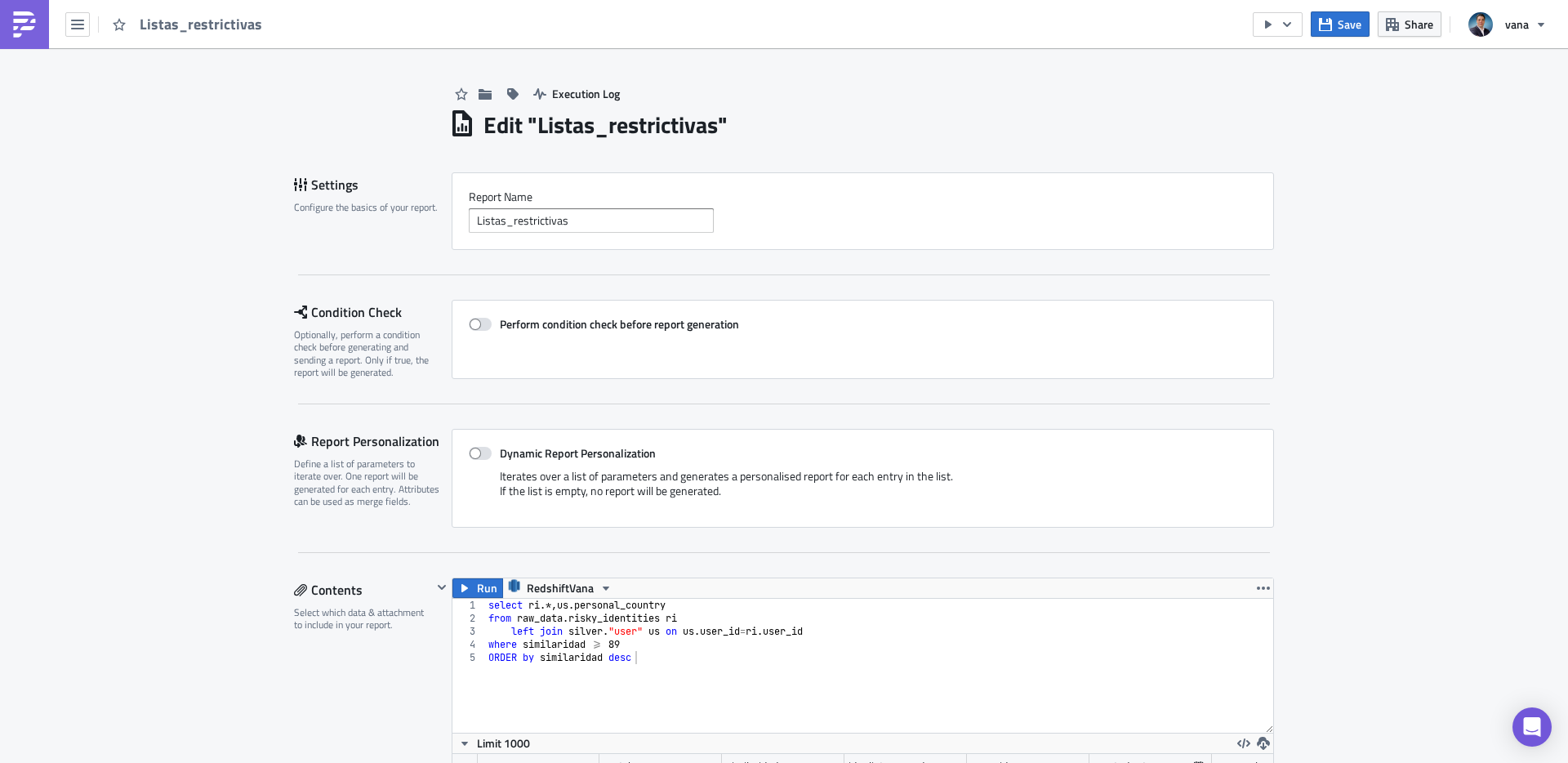
scroll to position [187, 821]
click at [1270, 25] on icon "button" at bounding box center [1269, 25] width 7 height 9
click at [1281, 90] on div "Run Report" at bounding box center [1327, 90] width 127 height 16
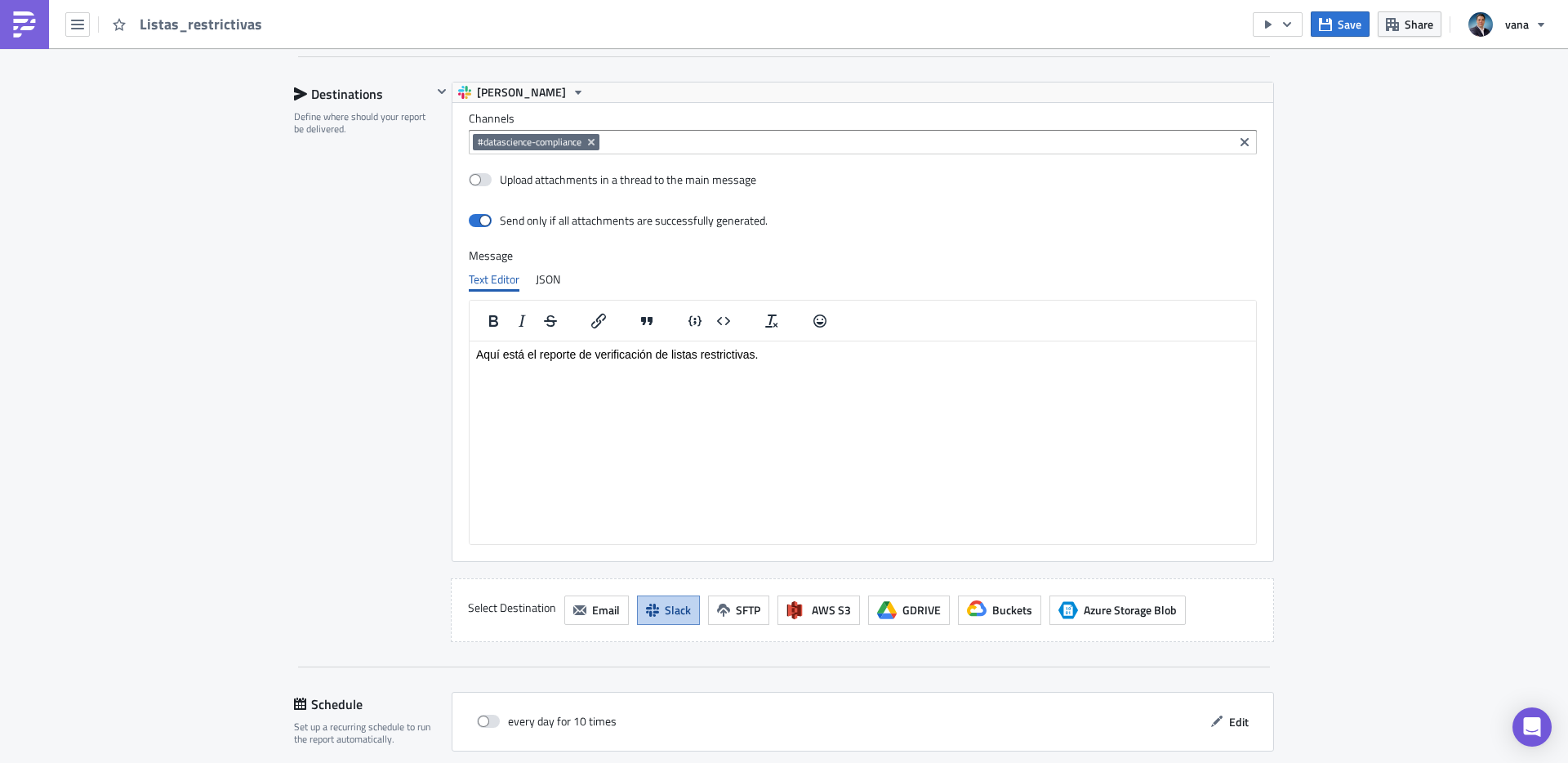
scroll to position [1349, 0]
